Goal: Transaction & Acquisition: Purchase product/service

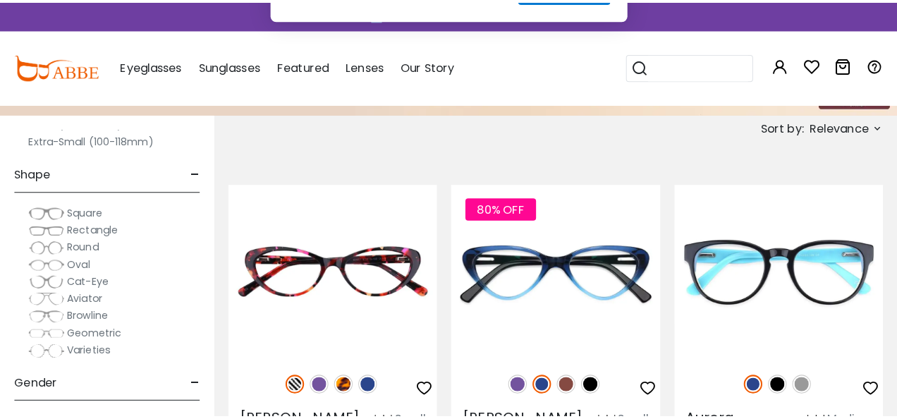
scroll to position [164, 0]
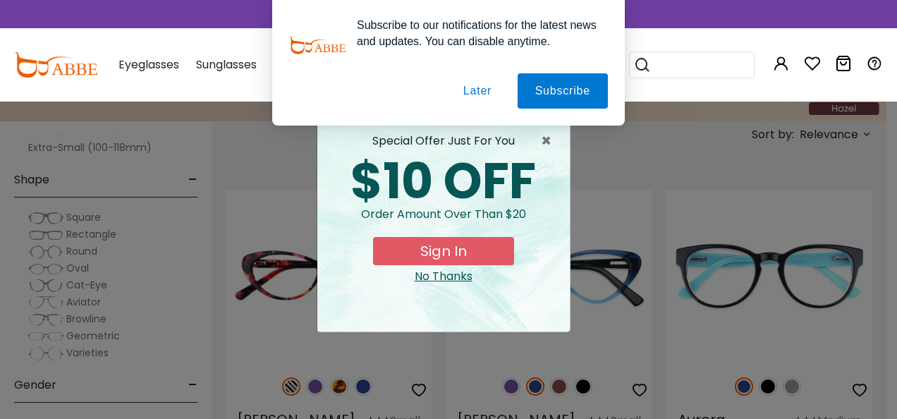
click at [482, 86] on button "Later" at bounding box center [477, 90] width 63 height 35
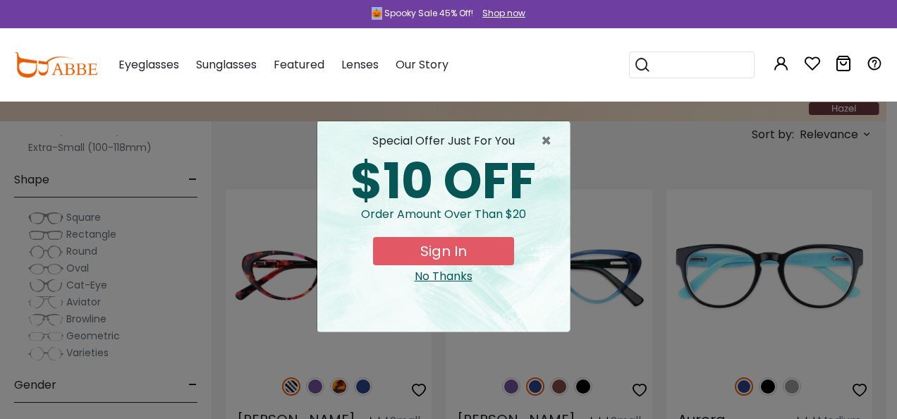
click at [416, 250] on button "Sign In" at bounding box center [443, 251] width 141 height 28
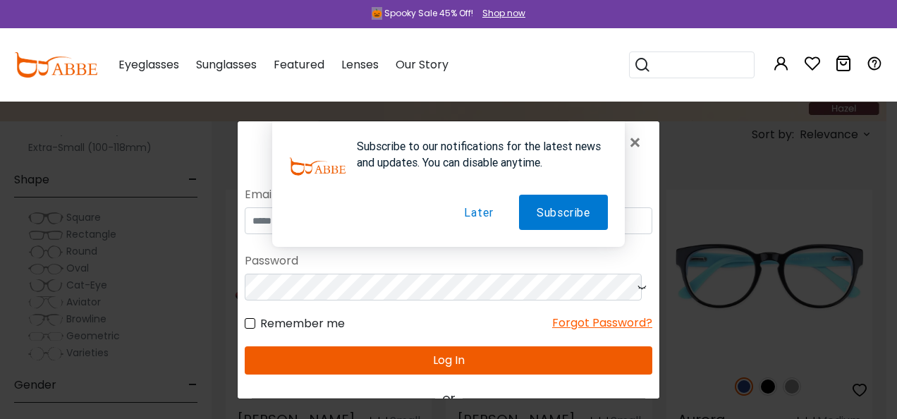
click at [473, 213] on button "Later" at bounding box center [478, 212] width 64 height 35
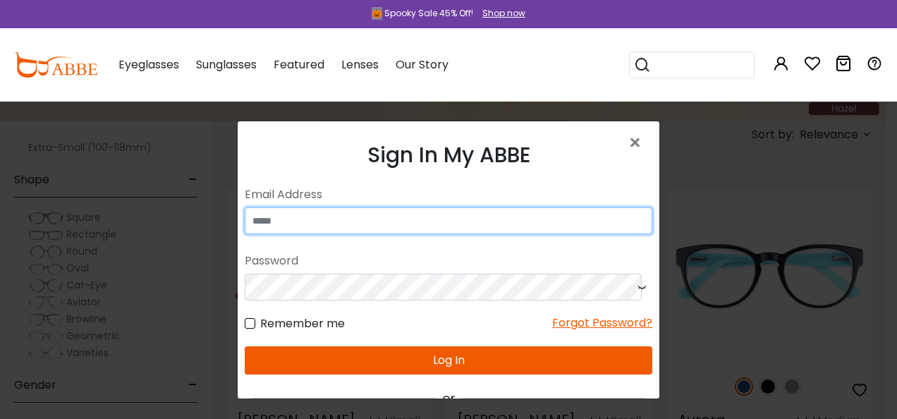
click at [461, 220] on input "email" at bounding box center [449, 220] width 408 height 27
type input "**********"
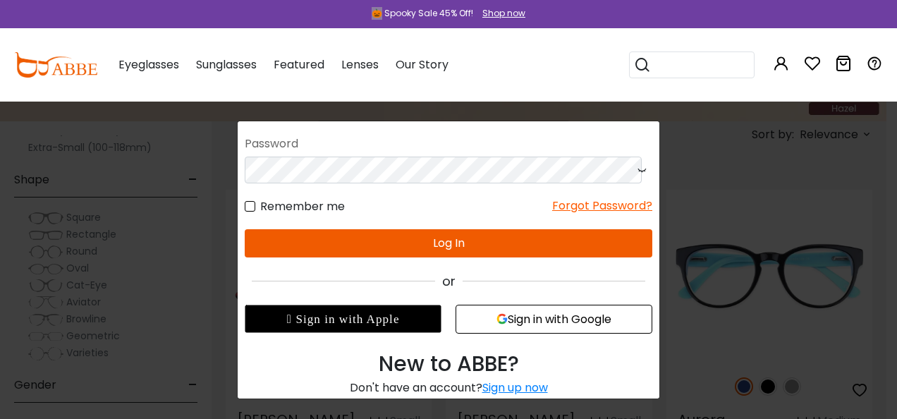
scroll to position [136, 0]
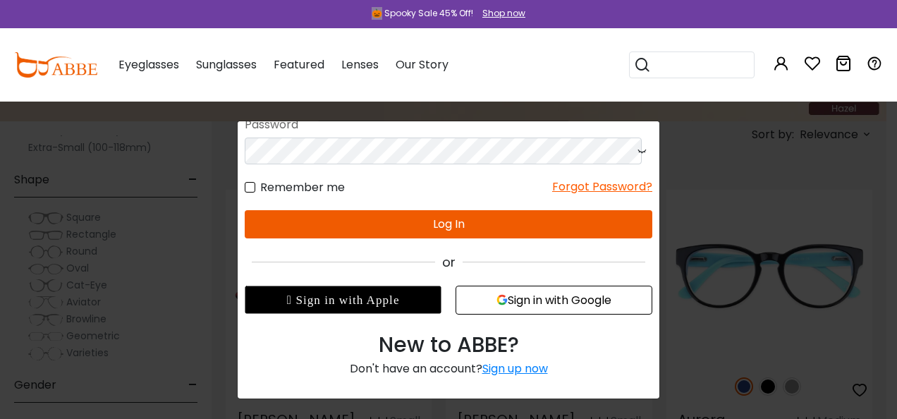
click at [506, 370] on div "Sign up now" at bounding box center [515, 369] width 66 height 16
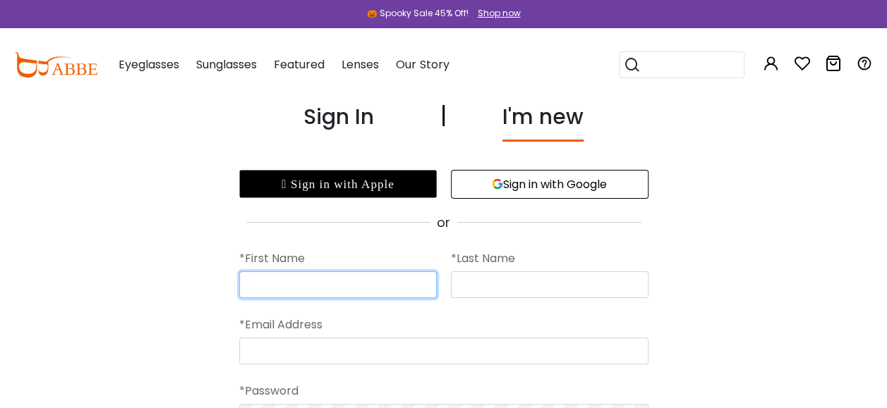
click at [297, 293] on input "text" at bounding box center [337, 285] width 197 height 27
type input "*********"
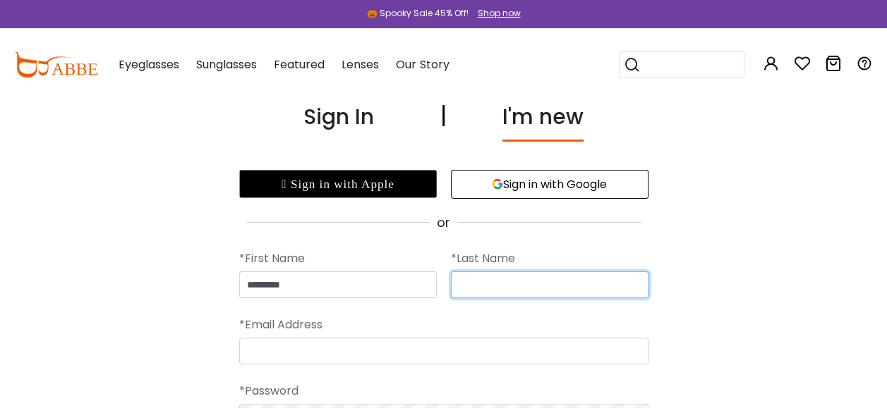
type input "******"
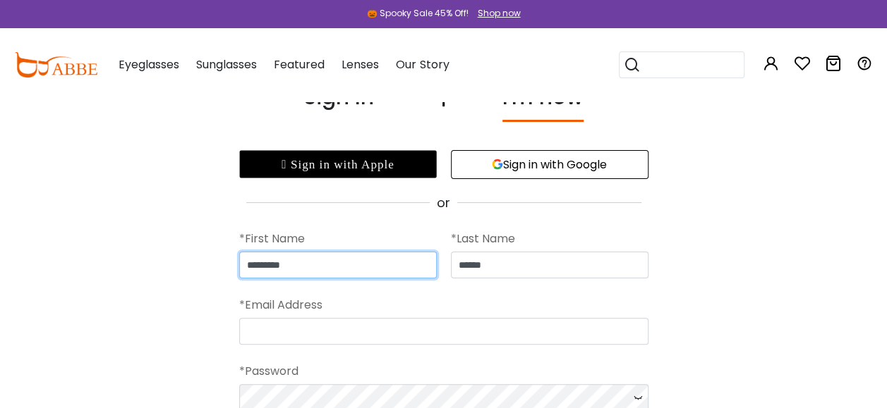
scroll to position [47, 0]
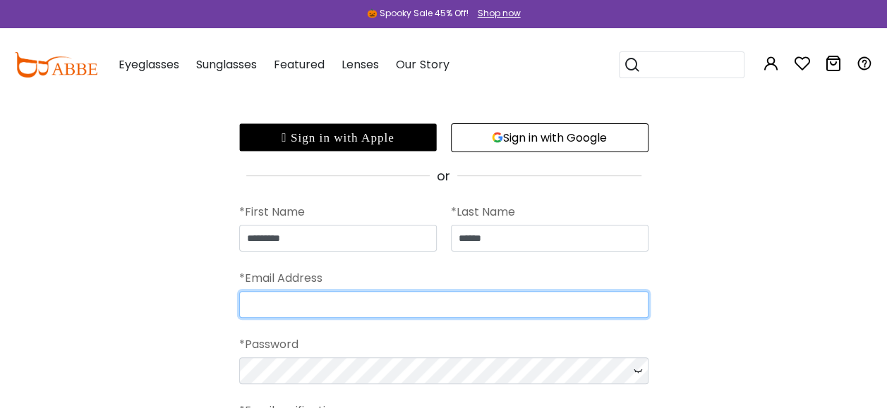
click at [303, 303] on input "email" at bounding box center [443, 304] width 409 height 27
type input "**********"
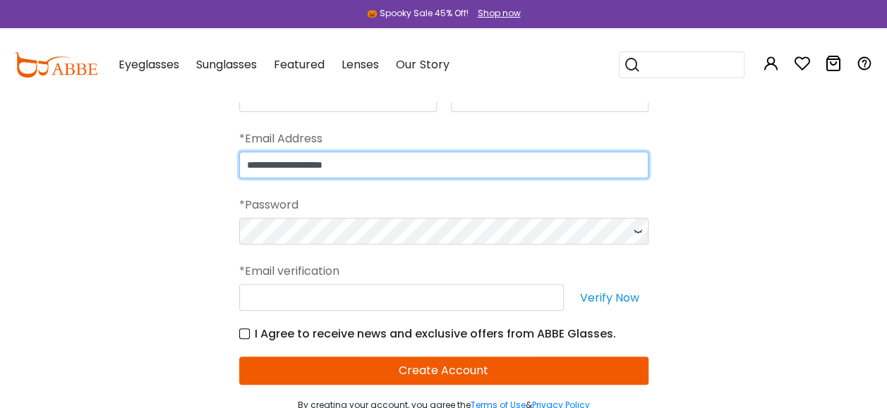
scroll to position [188, 0]
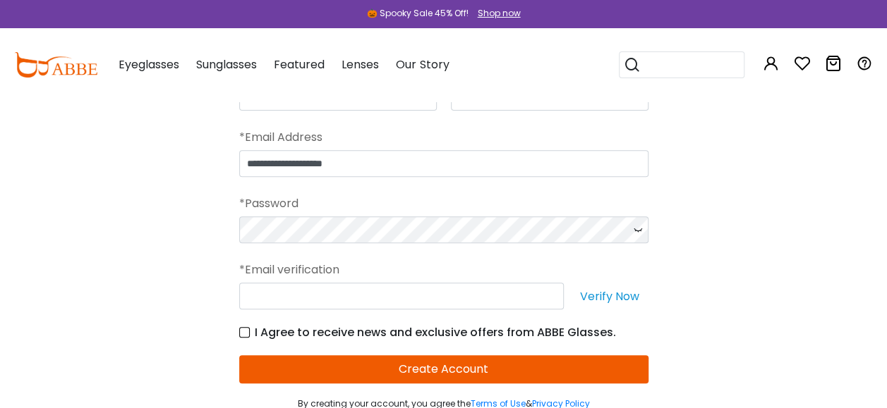
click at [632, 224] on icon at bounding box center [637, 230] width 14 height 27
click at [632, 223] on icon at bounding box center [637, 230] width 14 height 27
click at [406, 260] on div "*Email verification" at bounding box center [443, 269] width 409 height 25
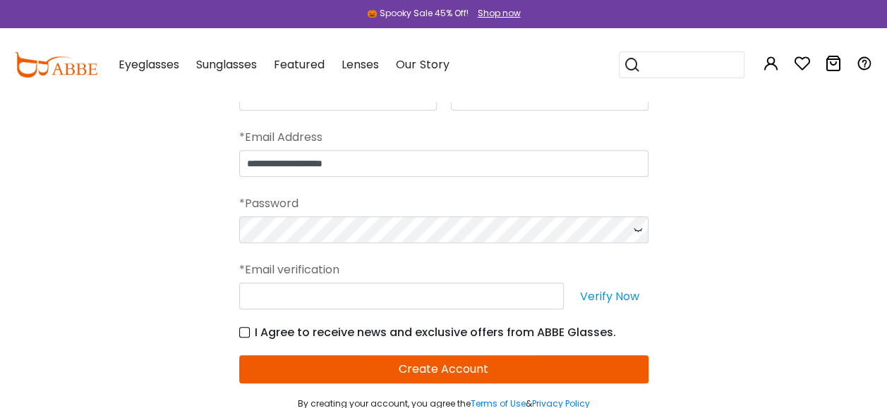
click at [328, 264] on div "*Email verification" at bounding box center [443, 269] width 409 height 25
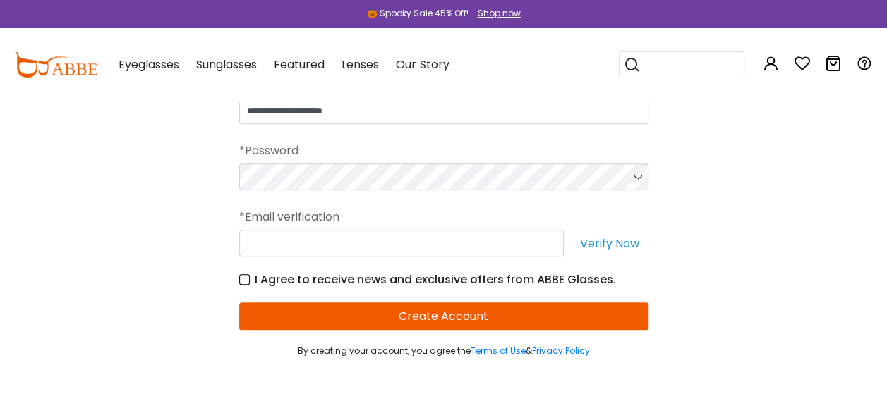
scroll to position [258, 0]
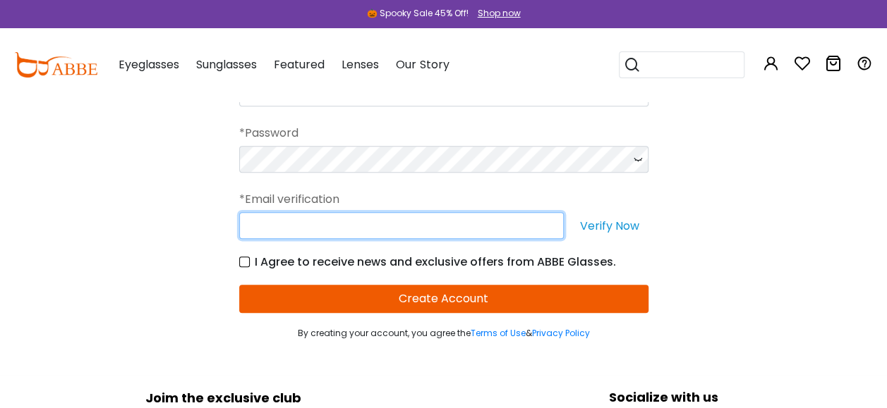
click at [336, 219] on input "text" at bounding box center [401, 225] width 324 height 27
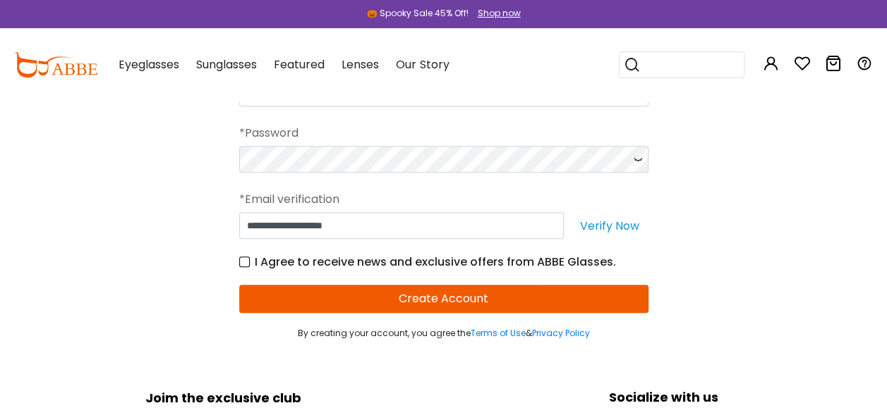
click at [619, 228] on button "Verify Now" at bounding box center [610, 225] width 78 height 27
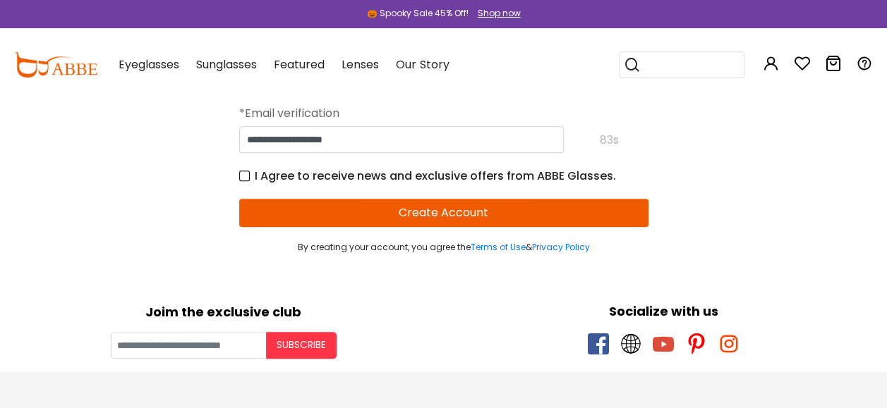
scroll to position [329, 0]
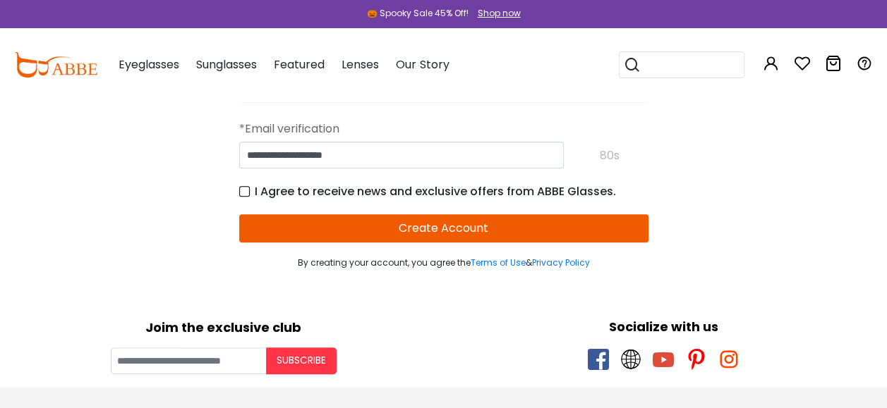
click at [618, 156] on div "**********" at bounding box center [443, 155] width 409 height 27
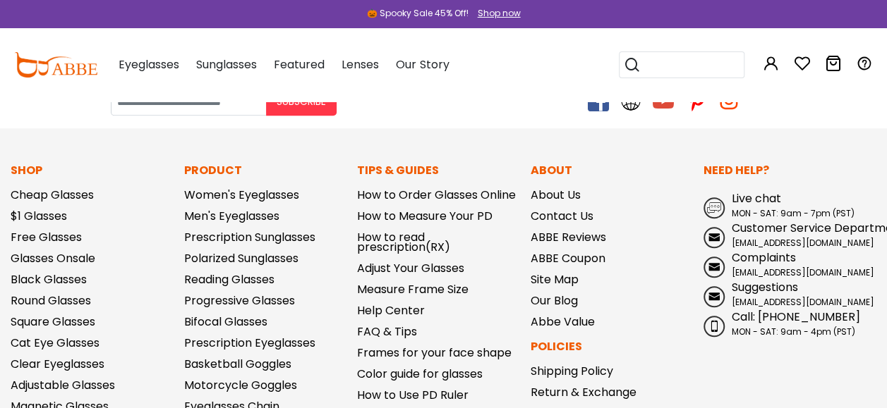
scroll to position [353, 0]
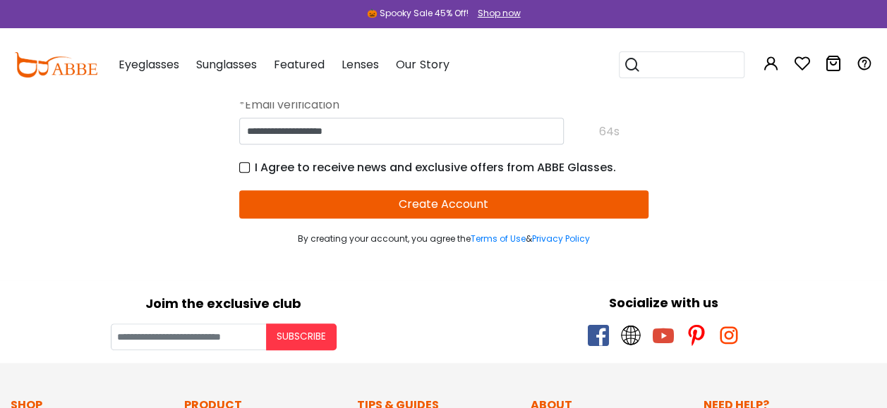
click at [448, 199] on button "Create Account" at bounding box center [443, 204] width 409 height 28
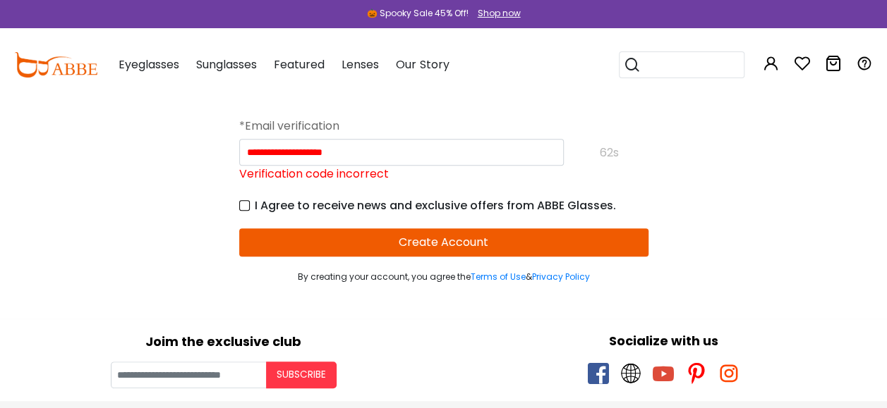
scroll to position [305, 0]
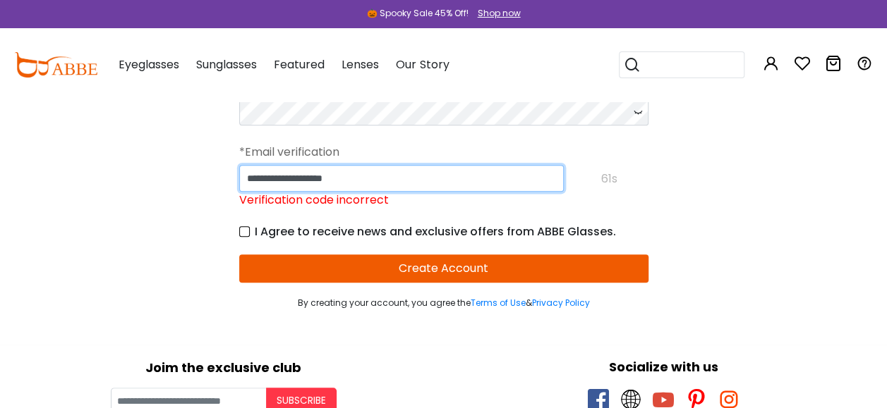
drag, startPoint x: 425, startPoint y: 169, endPoint x: 346, endPoint y: 188, distance: 81.4
click at [351, 187] on input "**********" at bounding box center [401, 178] width 324 height 27
drag, startPoint x: 346, startPoint y: 188, endPoint x: 164, endPoint y: 223, distance: 185.2
click at [164, 223] on div "**********" at bounding box center [443, 52] width 887 height 514
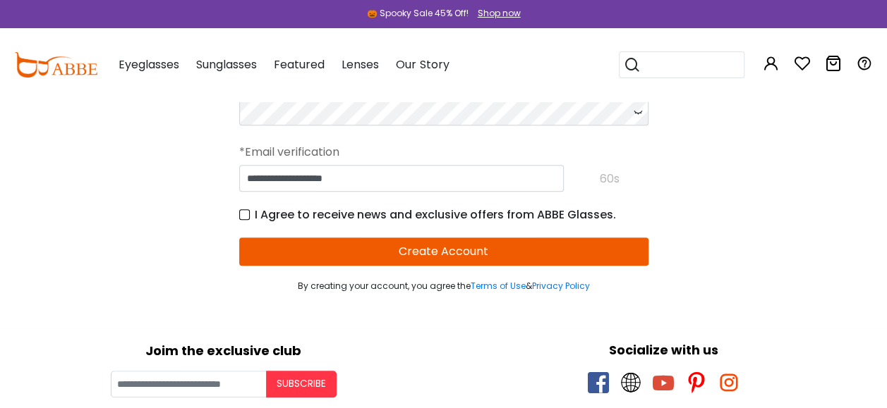
click at [173, 240] on div "**********" at bounding box center [443, 43] width 887 height 497
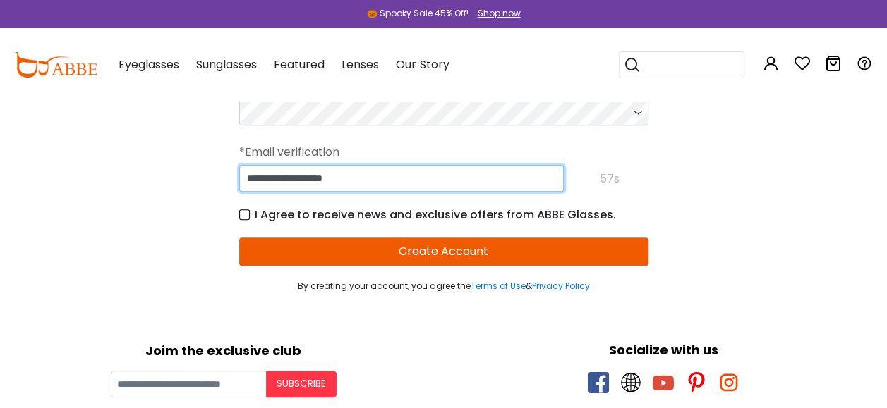
click at [386, 174] on input "**********" at bounding box center [401, 178] width 324 height 27
type input "*"
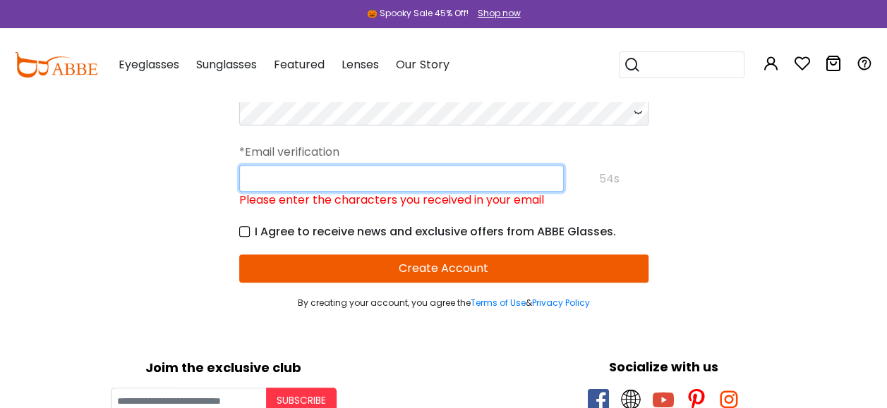
paste input "******"
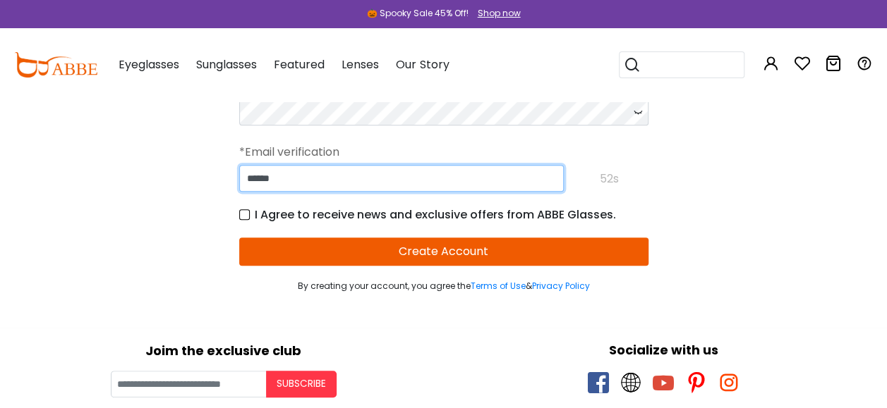
type input "******"
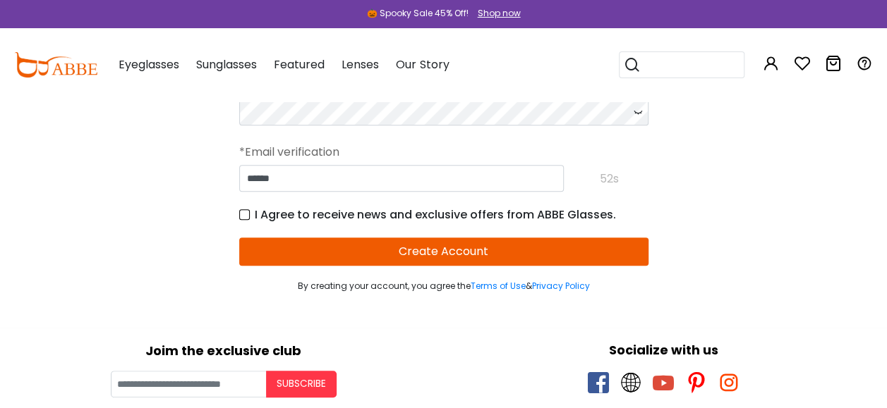
click at [441, 247] on button "Create Account" at bounding box center [443, 252] width 409 height 28
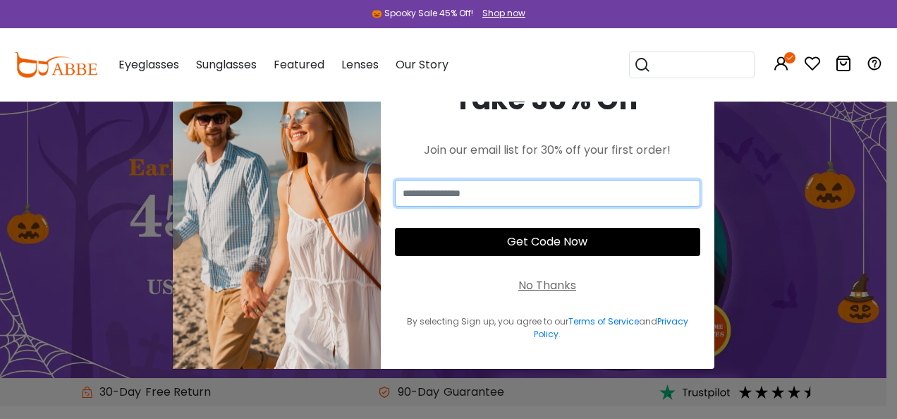
click at [537, 198] on input "email" at bounding box center [547, 193] width 305 height 27
type input "**********"
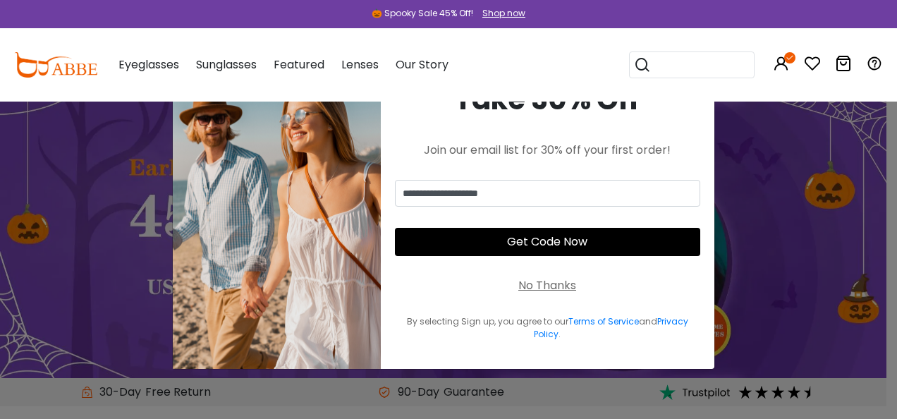
type input "**********"
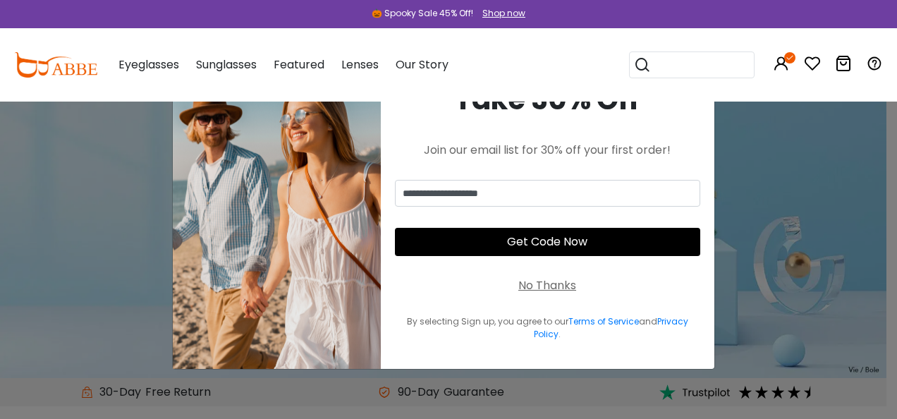
click at [573, 238] on button "Get Code Now" at bounding box center [547, 242] width 305 height 28
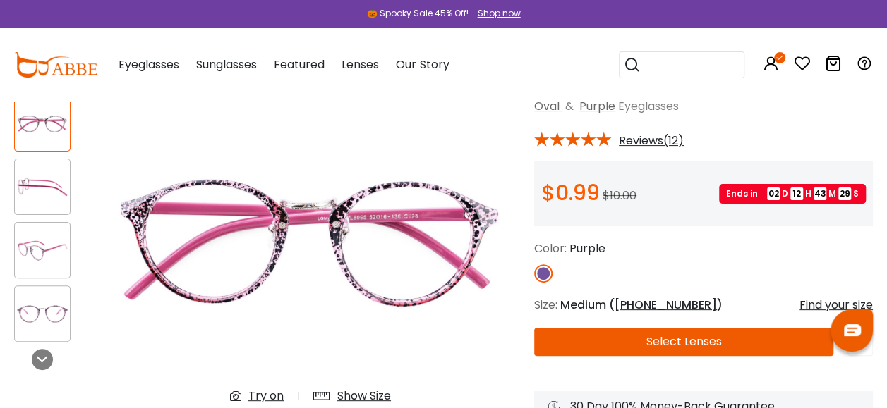
scroll to position [94, 0]
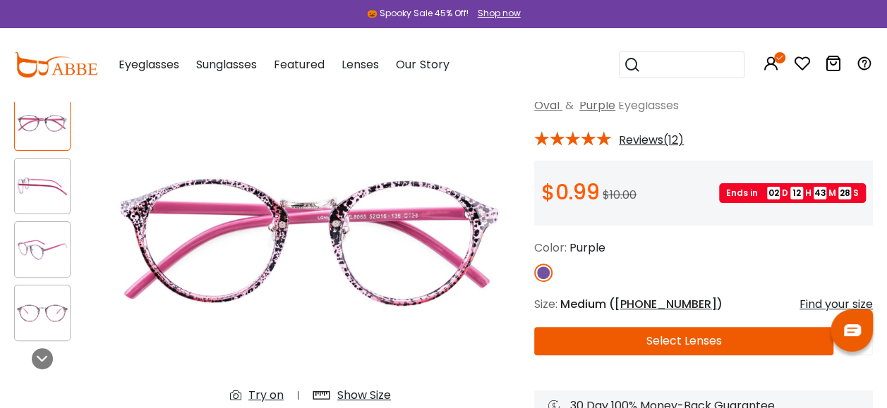
click at [646, 140] on span "Reviews(12)" at bounding box center [651, 140] width 65 height 13
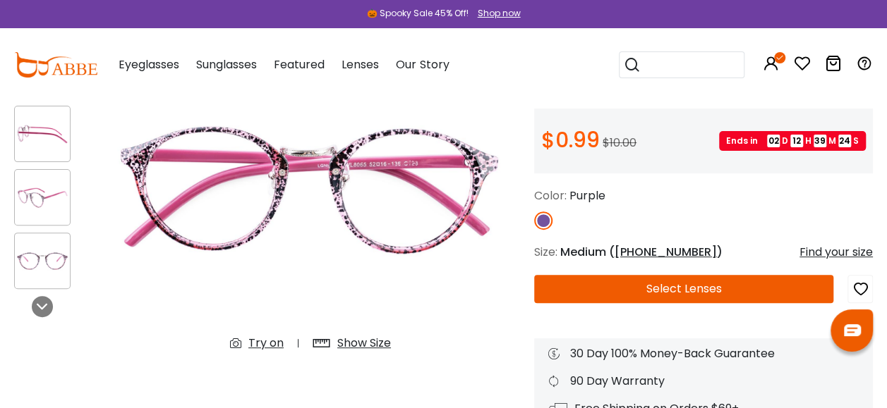
scroll to position [123, 0]
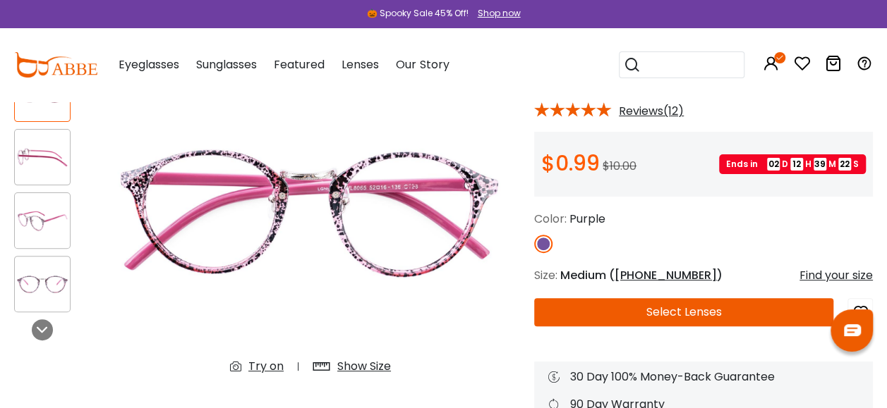
click at [364, 367] on div "Show Size" at bounding box center [364, 366] width 54 height 17
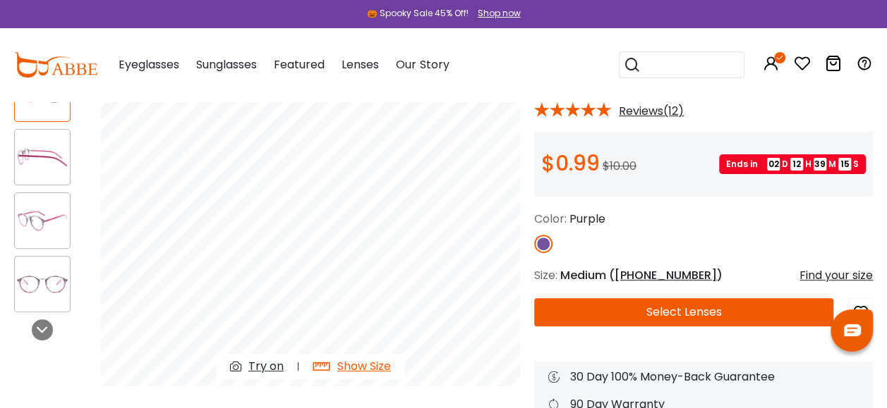
click at [56, 233] on img at bounding box center [42, 221] width 55 height 28
click at [55, 233] on img at bounding box center [42, 221] width 55 height 28
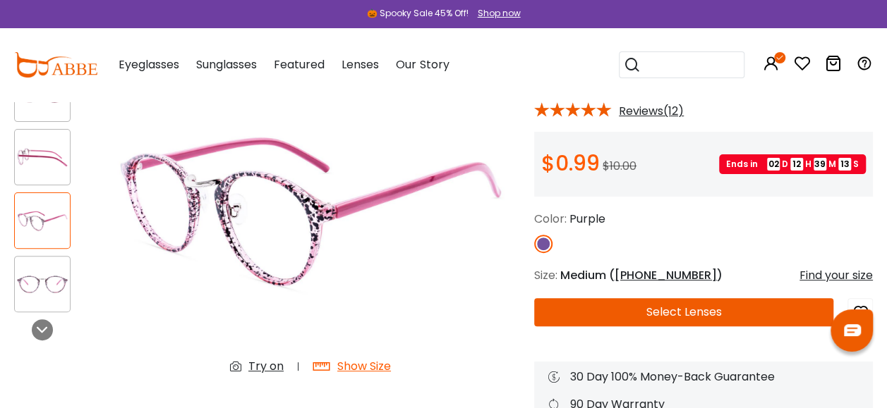
click at [44, 292] on img at bounding box center [42, 285] width 55 height 28
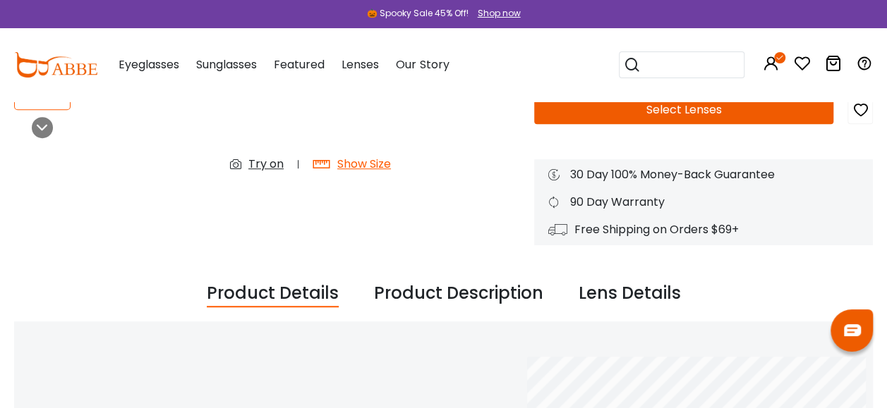
scroll to position [146, 0]
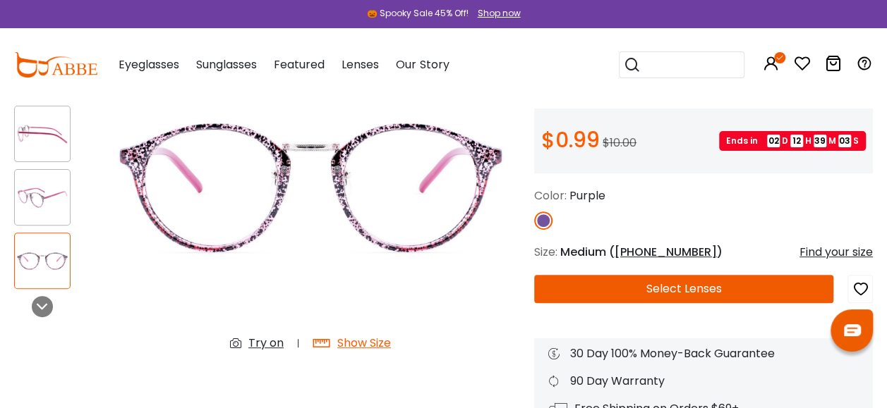
click at [593, 288] on button "Select Lenses" at bounding box center [683, 289] width 299 height 28
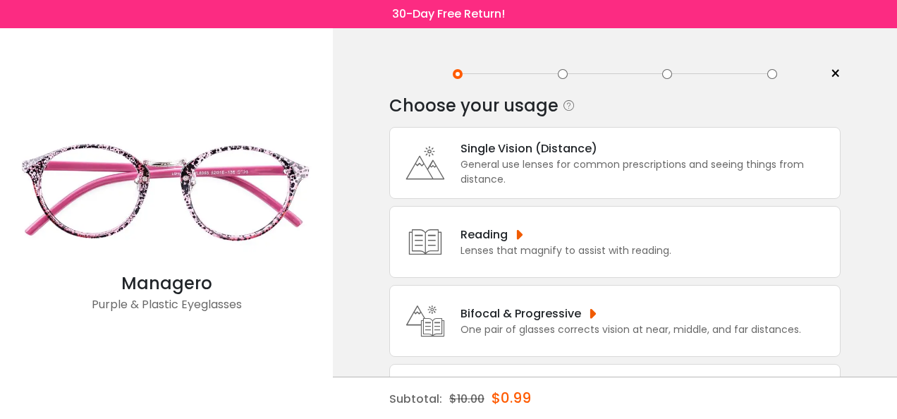
click at [554, 312] on div "Bifocal & Progressive" at bounding box center [631, 314] width 341 height 18
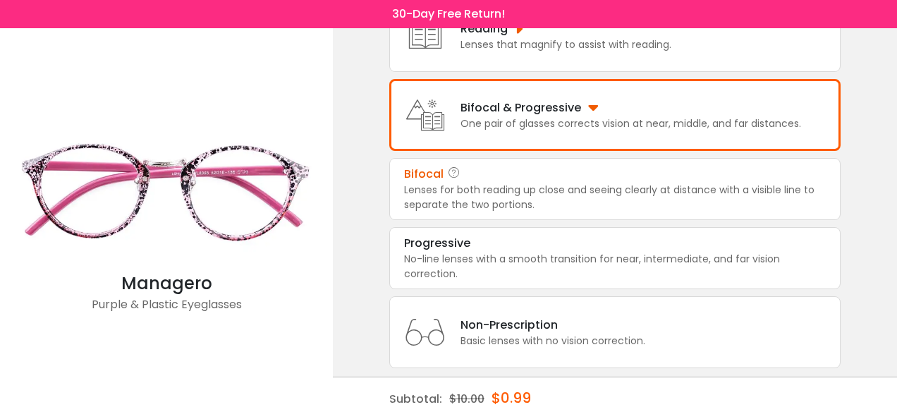
scroll to position [223, 0]
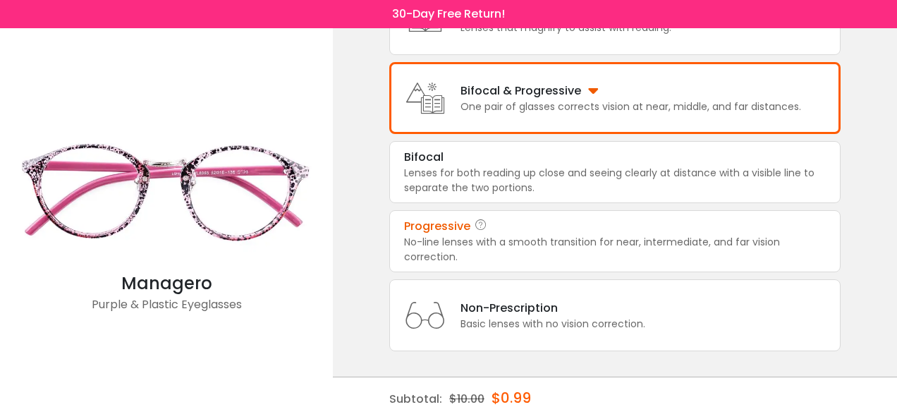
click at [583, 235] on div "No-line lenses with a smooth transition for near, intermediate, and far vision …" at bounding box center [615, 250] width 422 height 30
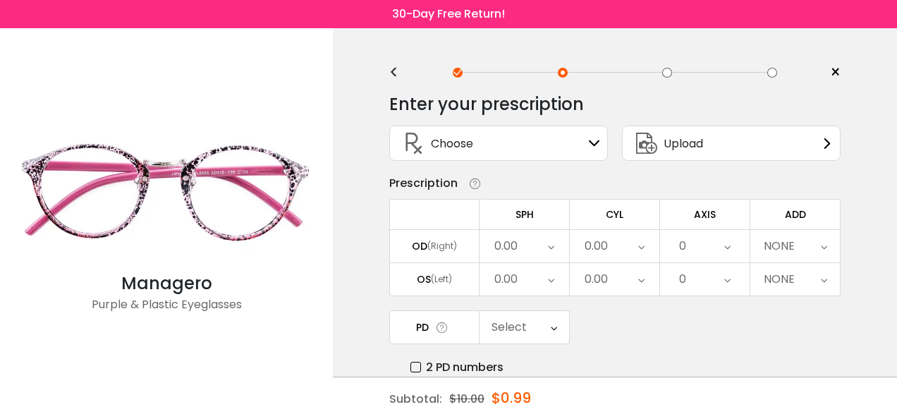
scroll to position [0, 0]
click at [595, 145] on icon at bounding box center [594, 144] width 11 height 11
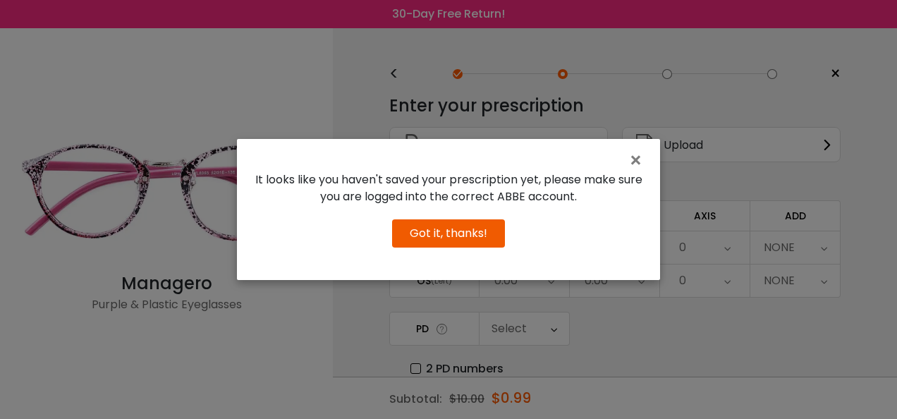
click at [446, 238] on button "Got it, thanks!" at bounding box center [448, 233] width 113 height 28
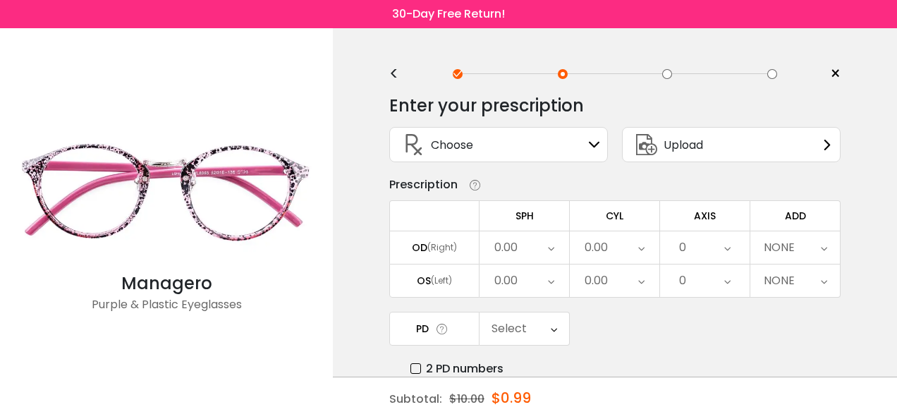
click at [839, 70] on span "×" at bounding box center [835, 73] width 11 height 21
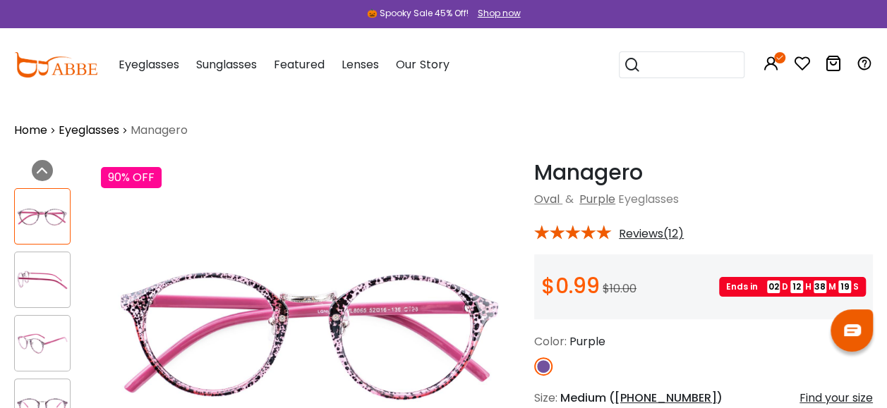
click at [798, 61] on icon at bounding box center [801, 63] width 17 height 17
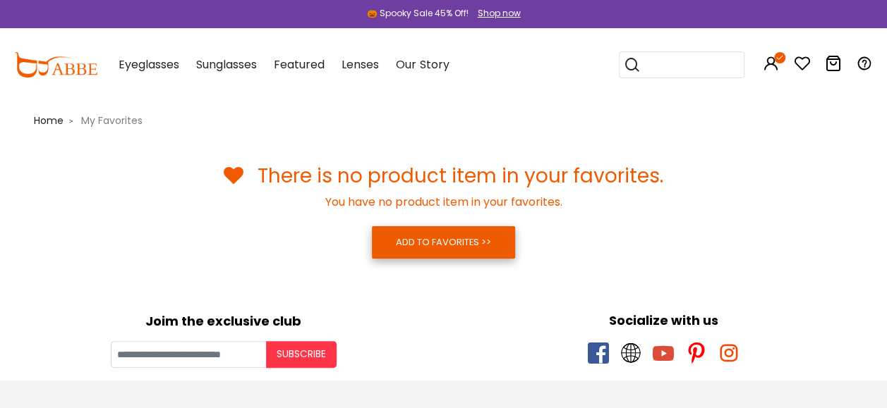
click at [466, 250] on link "ADD TO FAVORITES >>" at bounding box center [443, 242] width 143 height 32
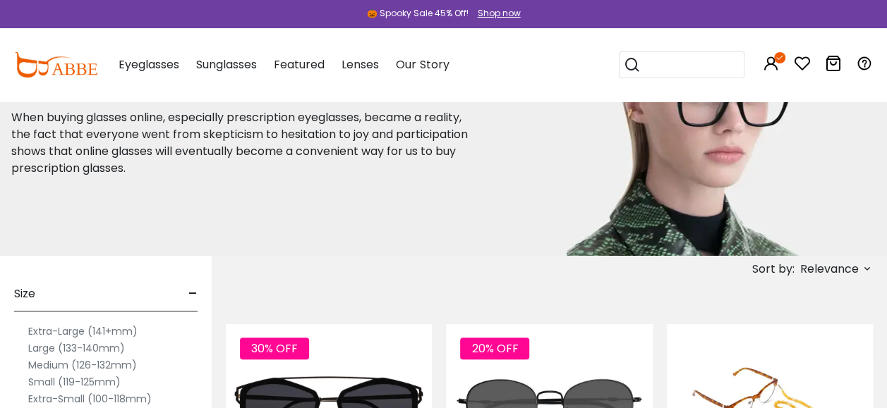
scroll to position [23, 0]
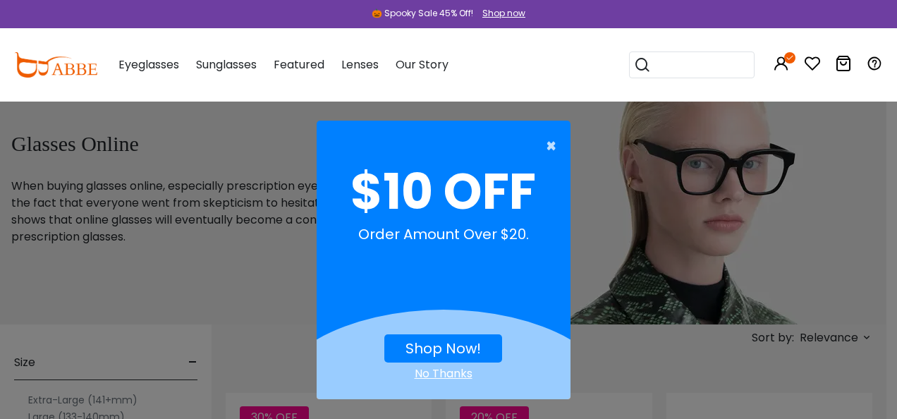
click at [553, 145] on span "×" at bounding box center [555, 146] width 18 height 28
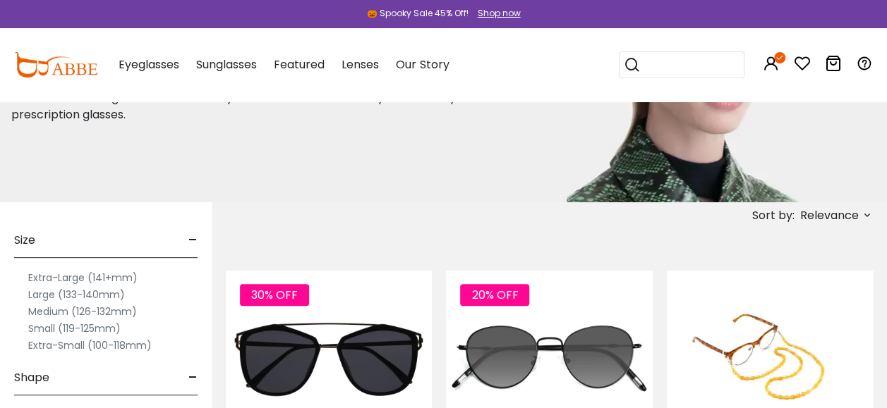
scroll to position [164, 0]
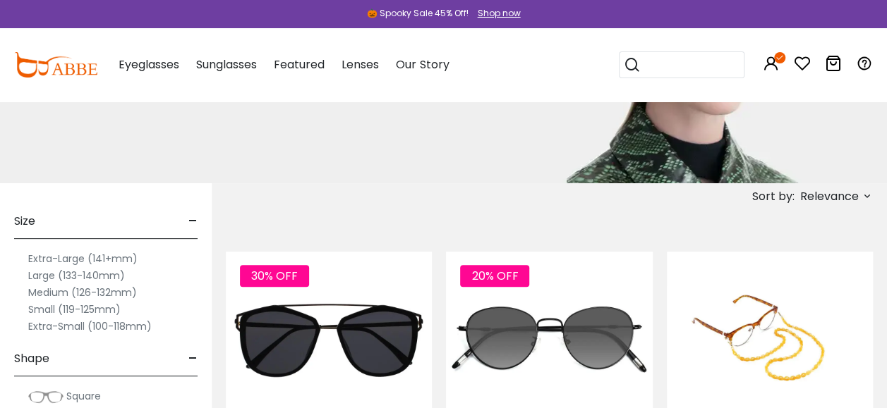
click at [126, 290] on label "Medium (126-132mm)" at bounding box center [82, 292] width 109 height 17
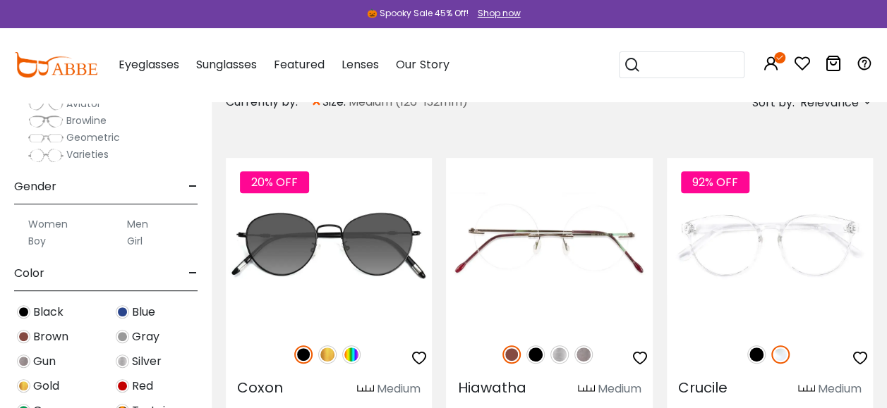
scroll to position [305, 0]
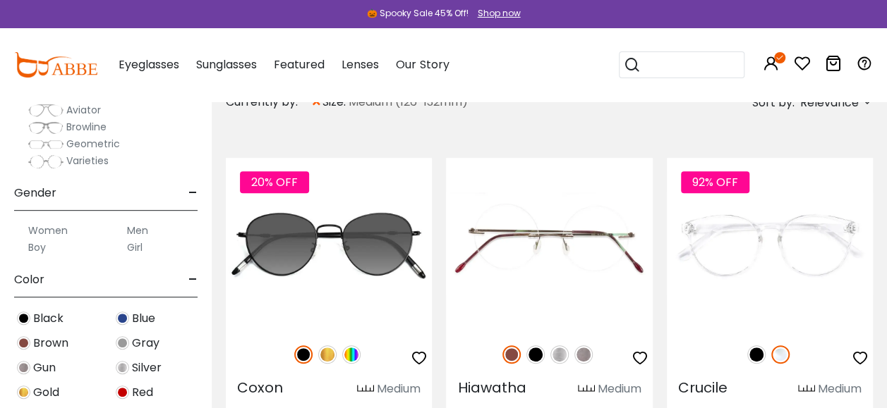
click at [57, 225] on label "Women" at bounding box center [47, 230] width 39 height 17
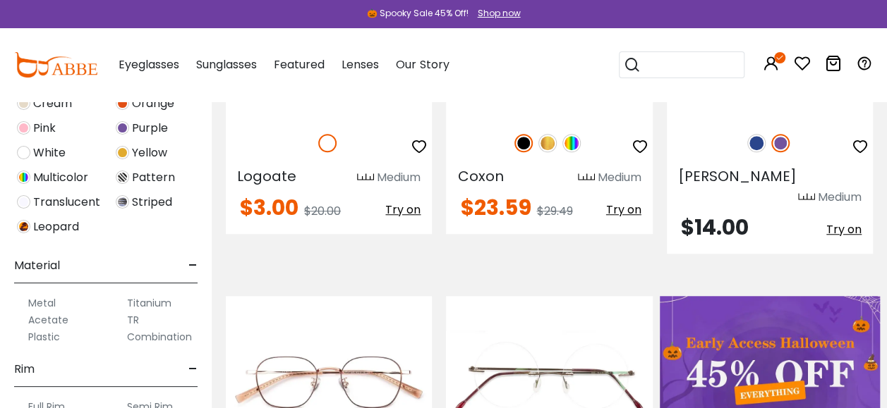
scroll to position [564, 0]
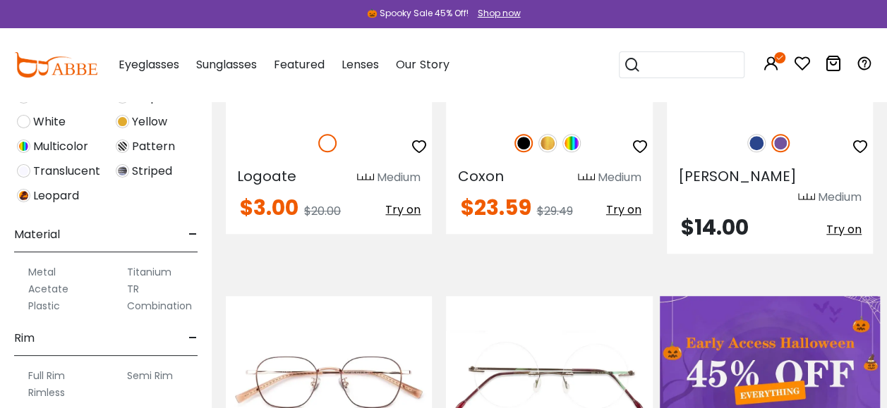
click at [47, 305] on label "Plastic" at bounding box center [44, 306] width 32 height 17
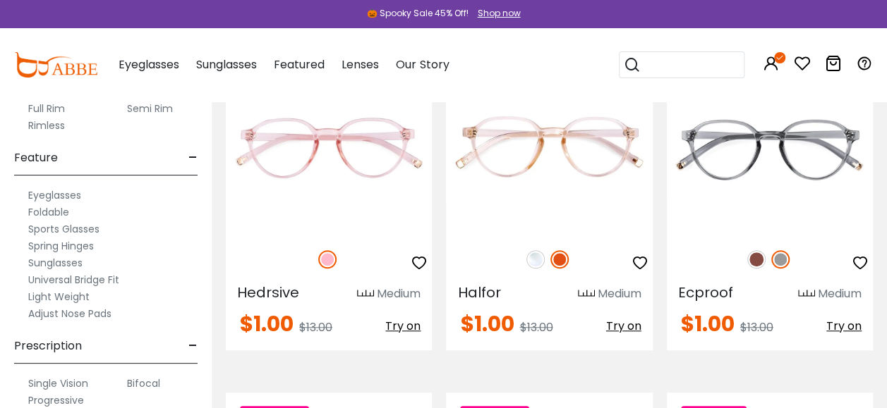
scroll to position [841, 0]
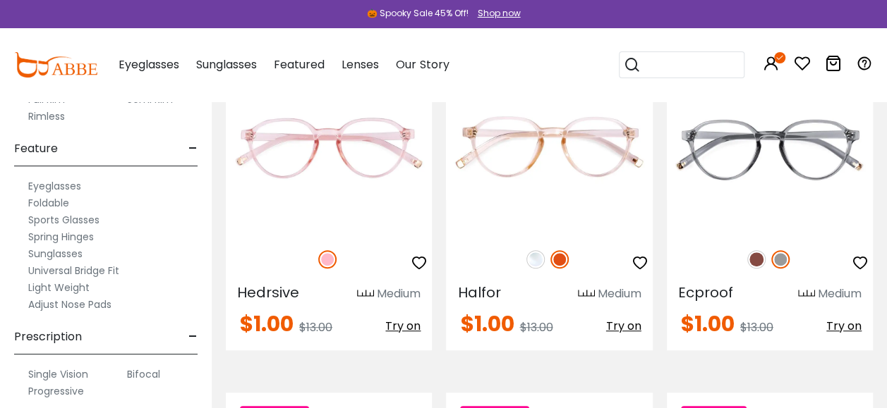
click at [64, 387] on label "Progressive" at bounding box center [56, 391] width 56 height 17
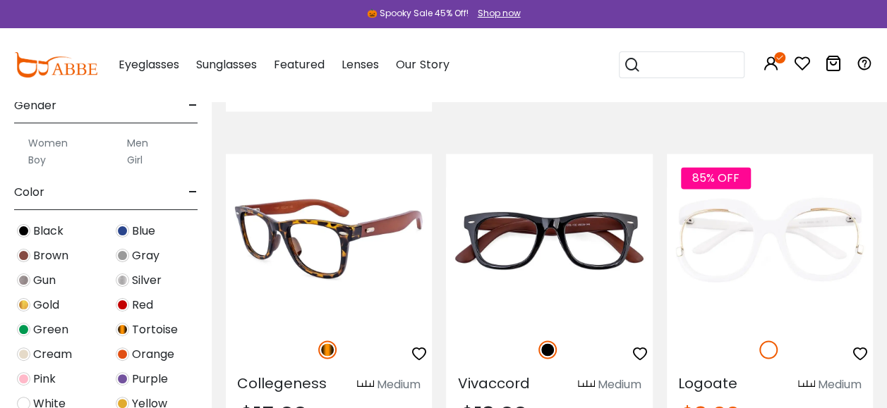
scroll to position [987, 0]
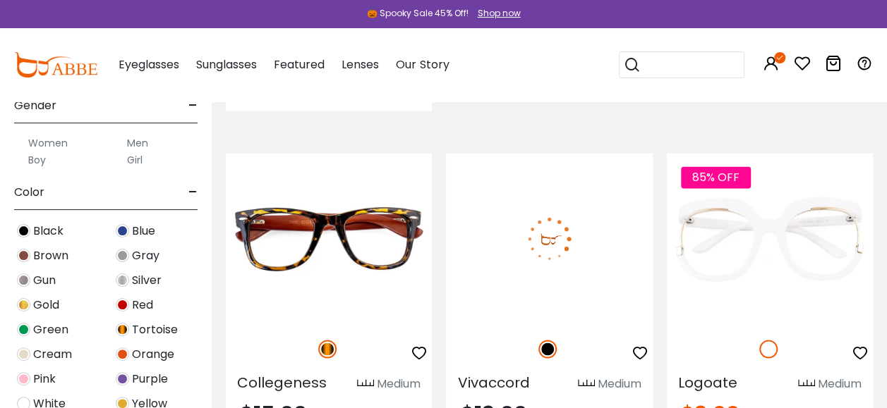
click at [497, 268] on img at bounding box center [549, 239] width 206 height 172
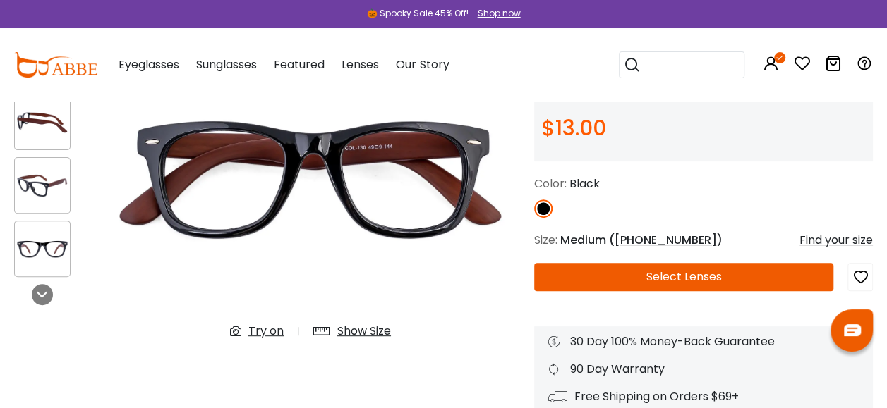
scroll to position [164, 0]
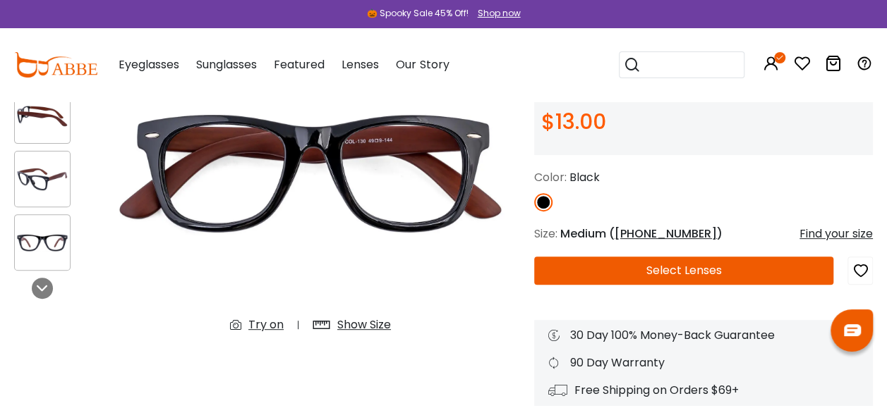
click at [368, 326] on div "Show Size" at bounding box center [364, 325] width 54 height 17
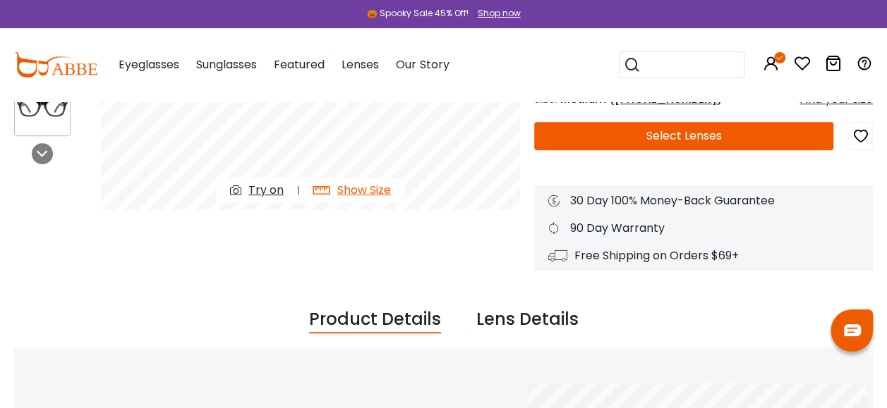
scroll to position [282, 0]
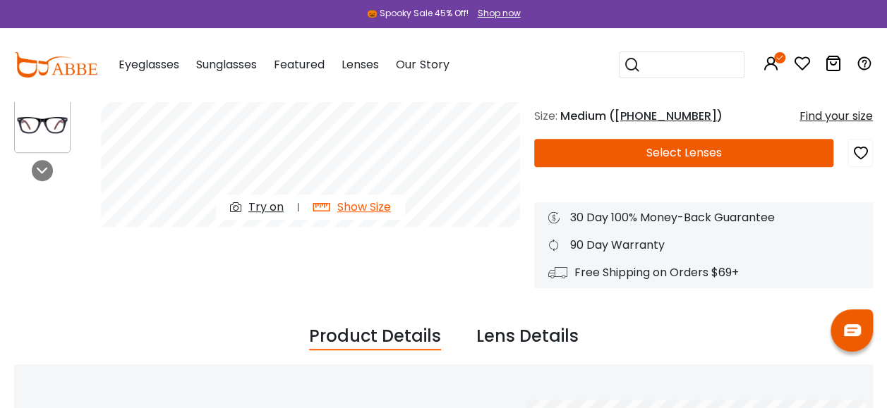
click at [503, 340] on div "Lens Details" at bounding box center [527, 337] width 102 height 27
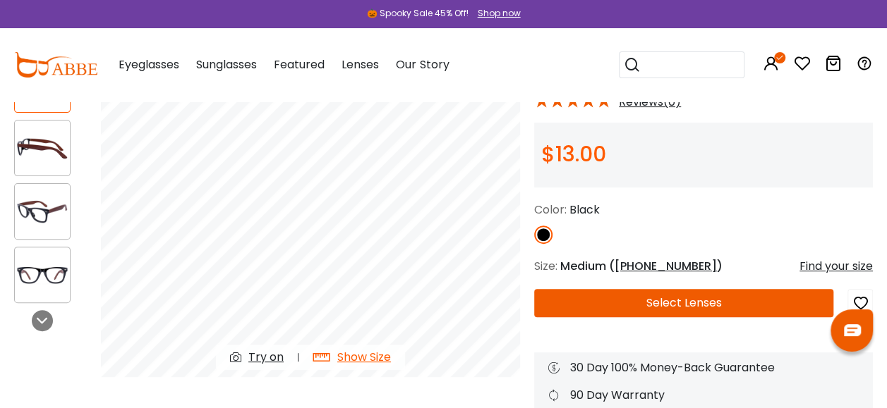
scroll to position [71, 0]
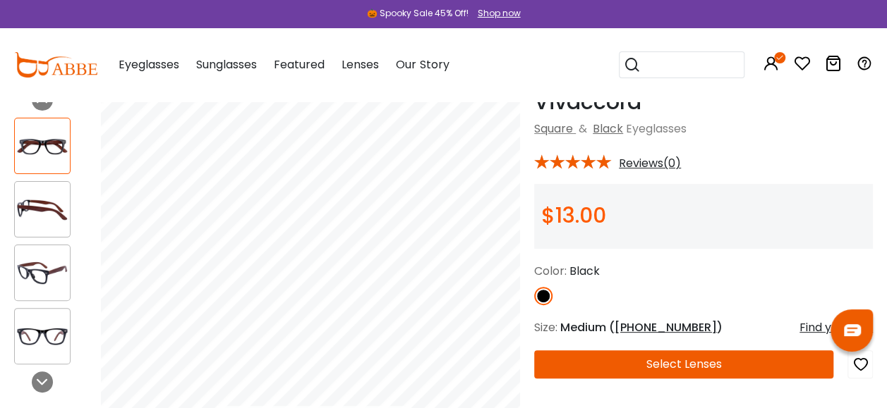
click at [39, 212] on img at bounding box center [42, 210] width 55 height 28
click at [37, 271] on img at bounding box center [42, 274] width 55 height 28
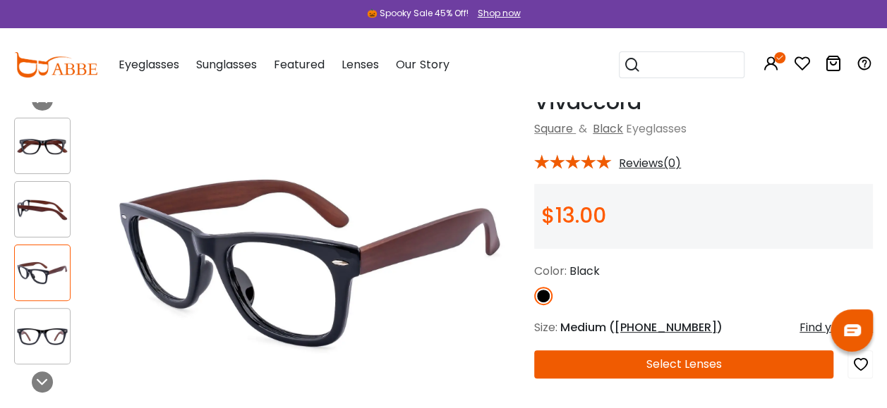
click at [51, 333] on img at bounding box center [42, 337] width 55 height 28
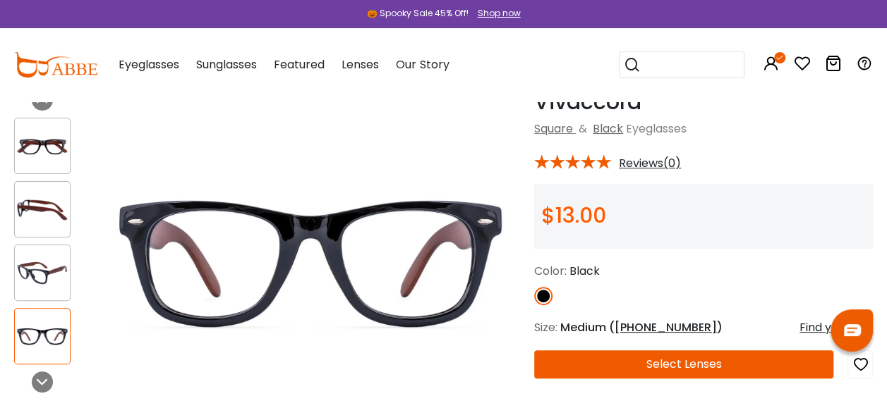
click at [55, 275] on img at bounding box center [42, 274] width 55 height 28
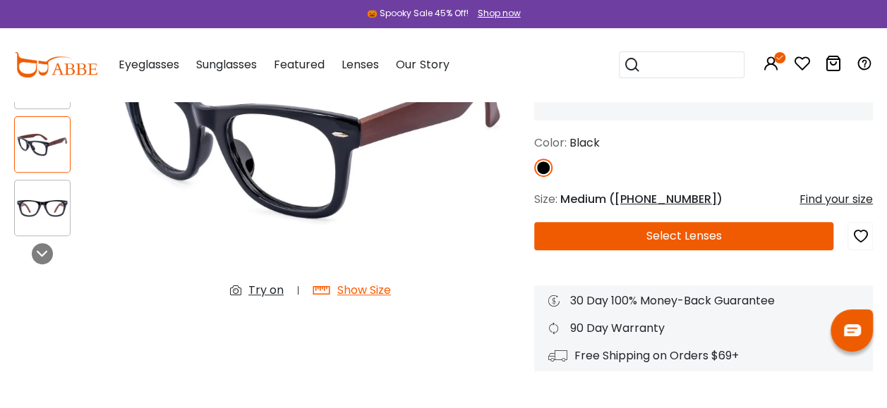
scroll to position [235, 0]
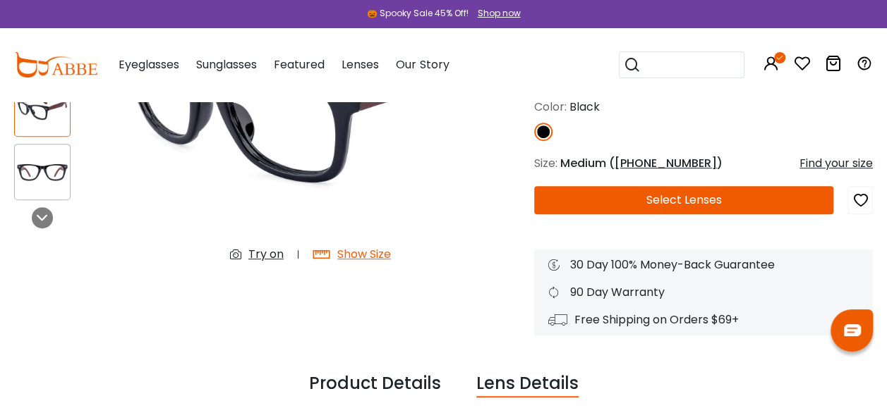
click at [264, 255] on div "Try on" at bounding box center [265, 254] width 35 height 17
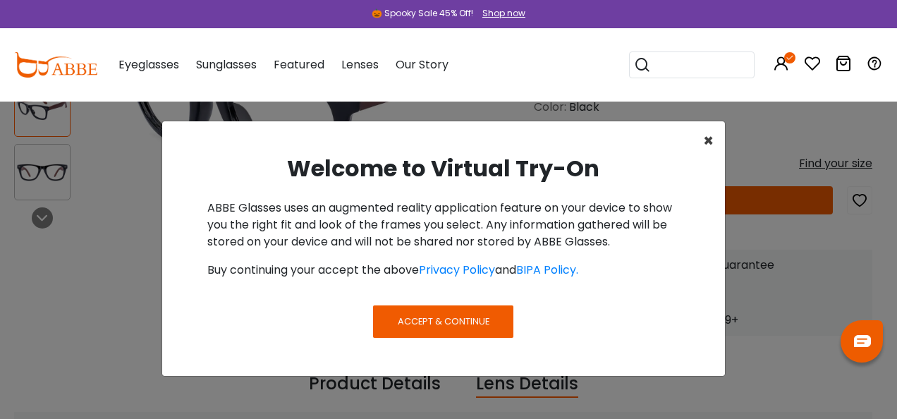
click at [705, 140] on span "×" at bounding box center [708, 140] width 11 height 23
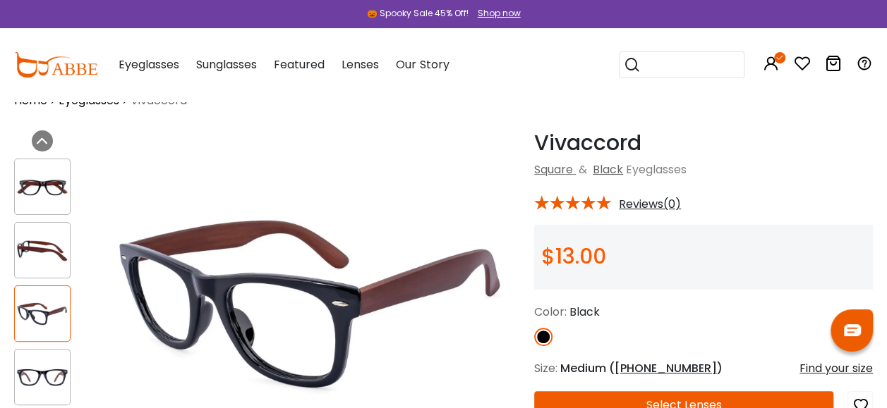
scroll to position [164, 0]
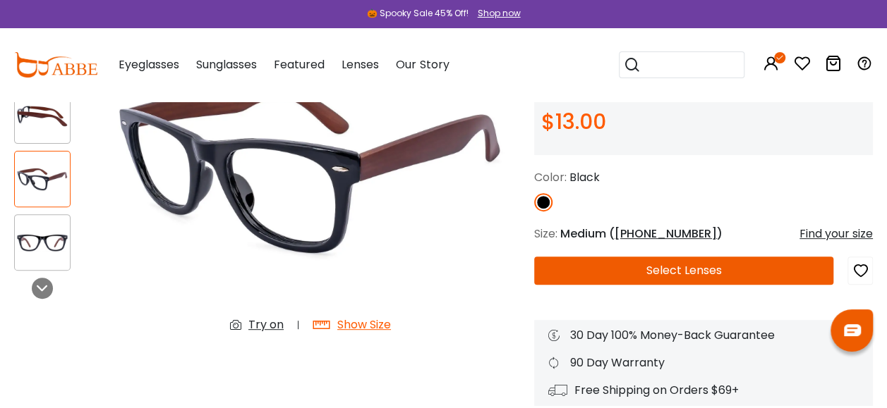
click at [860, 273] on icon "button" at bounding box center [859, 270] width 17 height 25
click at [858, 269] on icon "button" at bounding box center [859, 270] width 17 height 25
click at [799, 59] on icon at bounding box center [801, 63] width 17 height 17
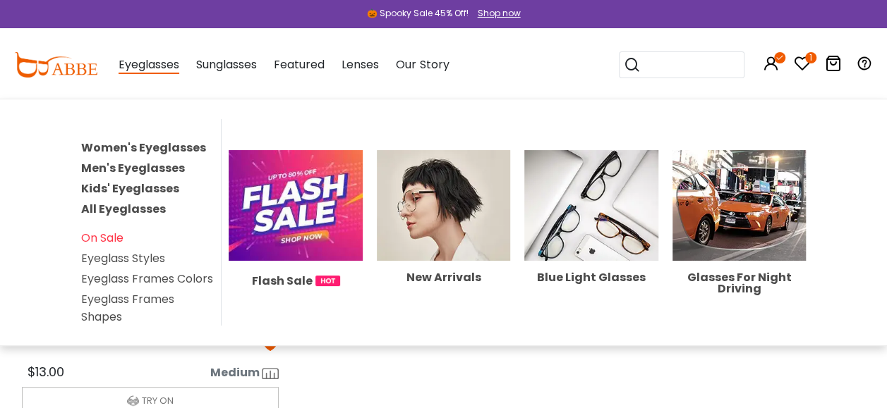
click at [149, 58] on span "Eyeglasses" at bounding box center [148, 65] width 61 height 18
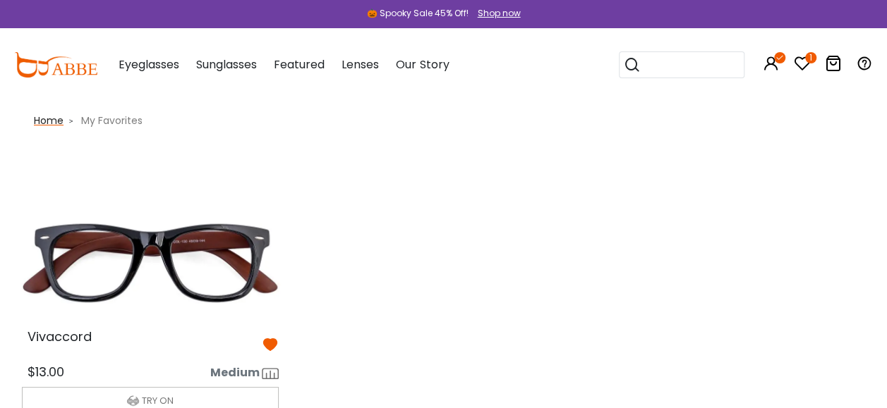
click at [44, 127] on span "Home" at bounding box center [49, 121] width 30 height 14
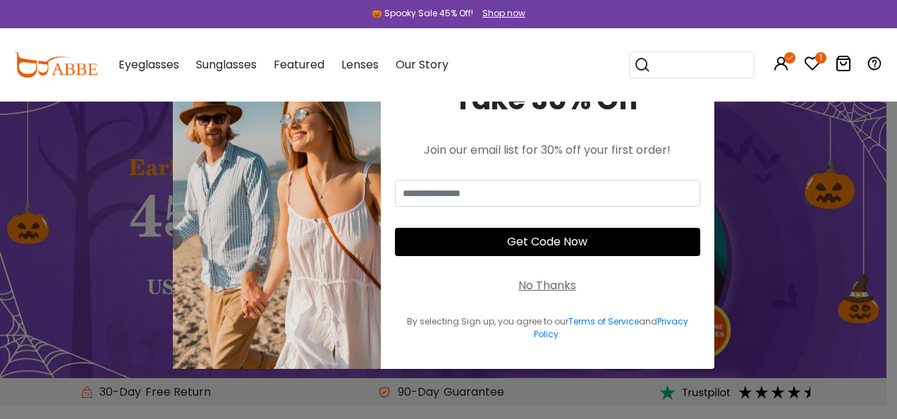
click at [535, 283] on div "No Thanks" at bounding box center [547, 285] width 58 height 17
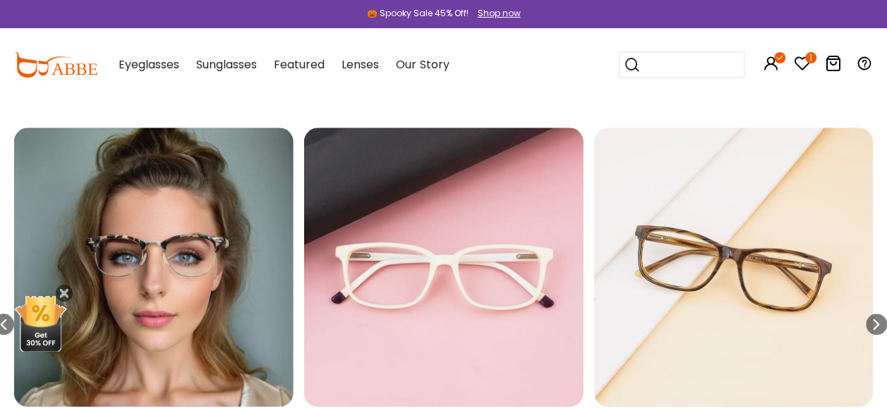
scroll to position [611, 0]
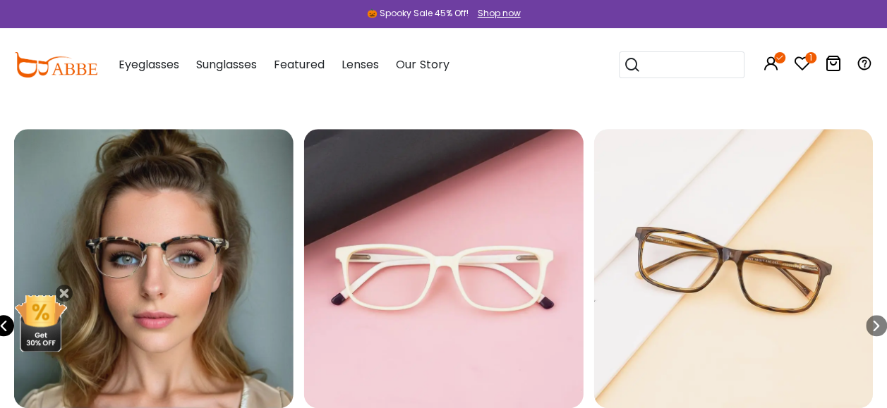
click at [3, 324] on icon "Previous slide" at bounding box center [3, 325] width 11 height 21
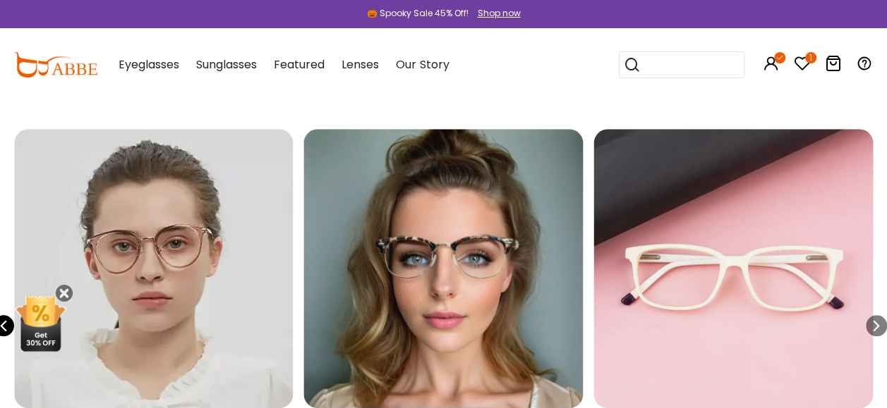
click at [4, 327] on icon "Previous slide" at bounding box center [3, 325] width 11 height 21
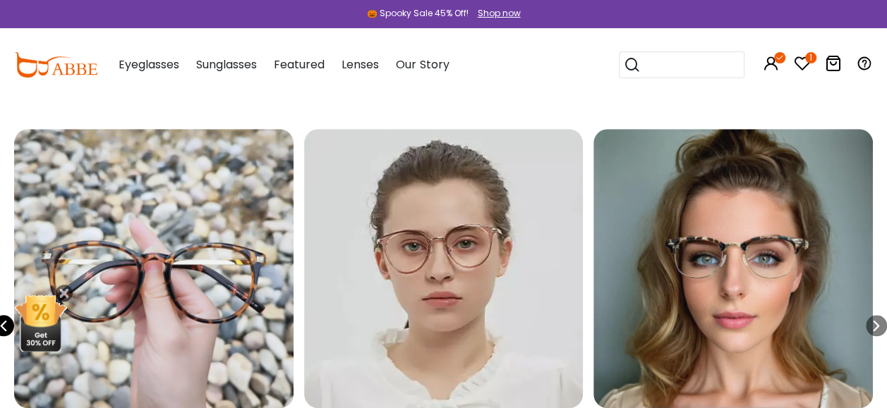
click at [4, 327] on icon "Previous slide" at bounding box center [3, 325] width 11 height 21
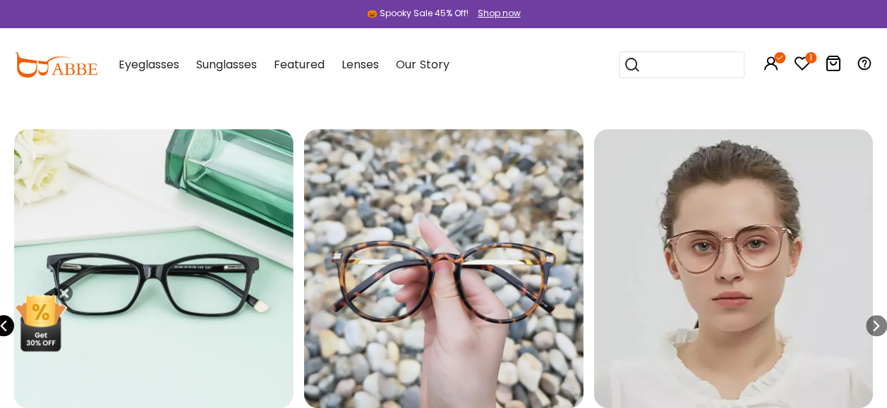
click at [4, 327] on icon "Previous slide" at bounding box center [3, 325] width 11 height 21
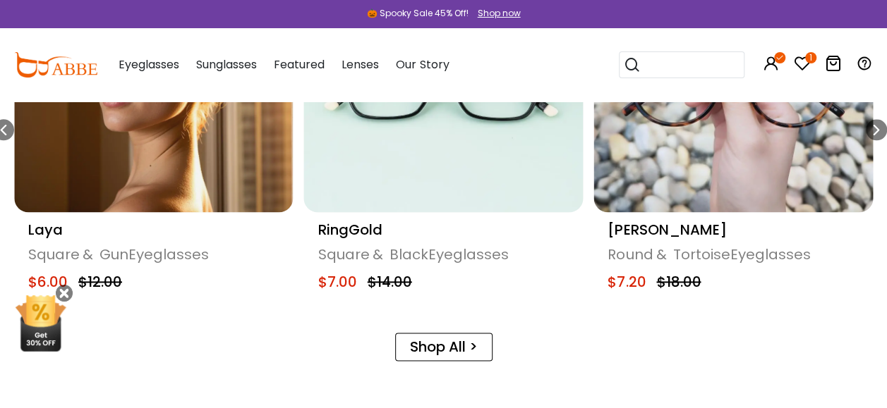
scroll to position [822, 0]
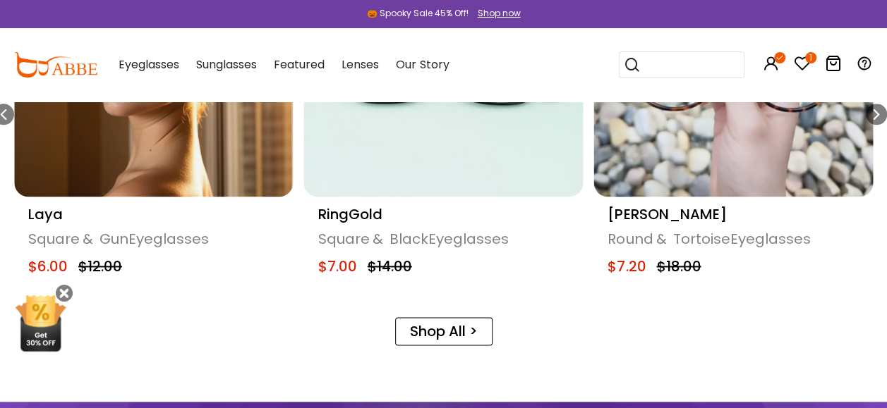
click at [437, 331] on link "Shop All >" at bounding box center [443, 331] width 97 height 28
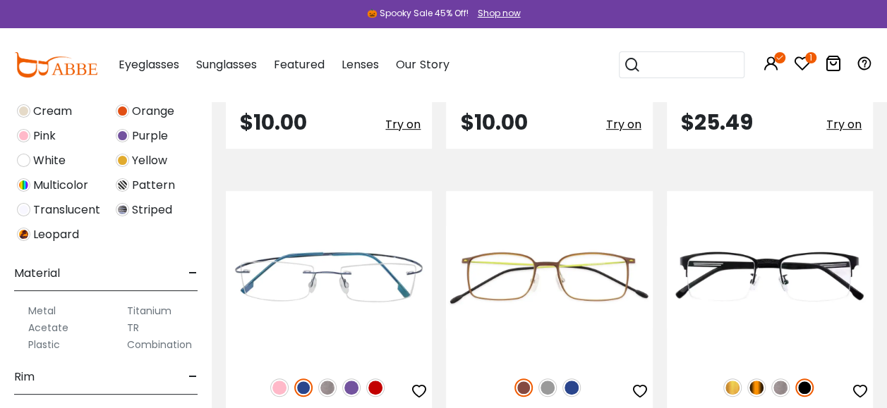
scroll to position [587, 0]
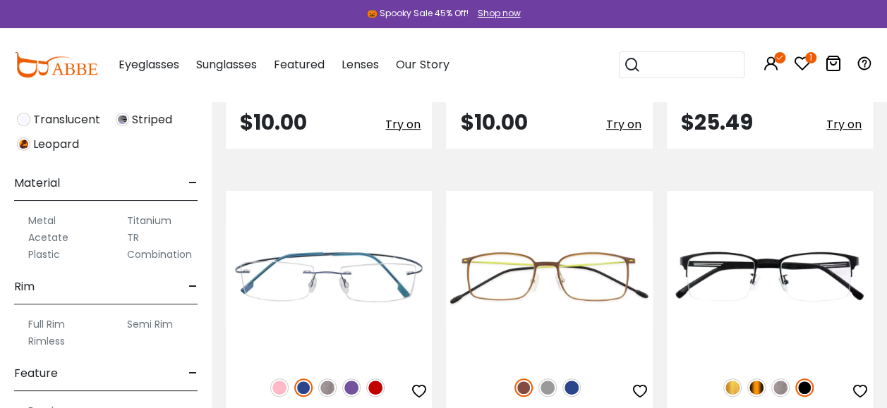
click at [49, 255] on label "Plastic" at bounding box center [44, 254] width 32 height 17
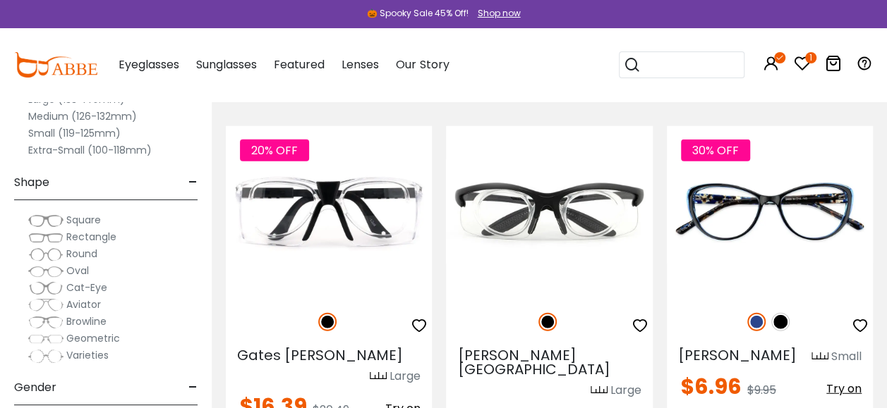
scroll to position [1528, 0]
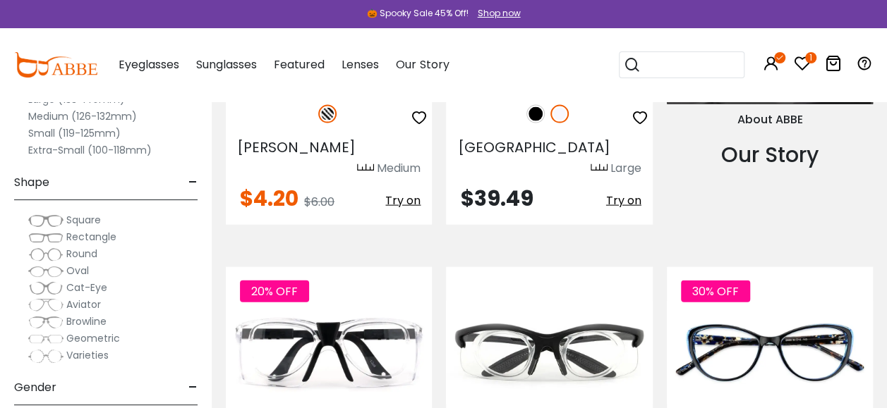
click at [72, 114] on label "Medium (126-132mm)" at bounding box center [82, 116] width 109 height 17
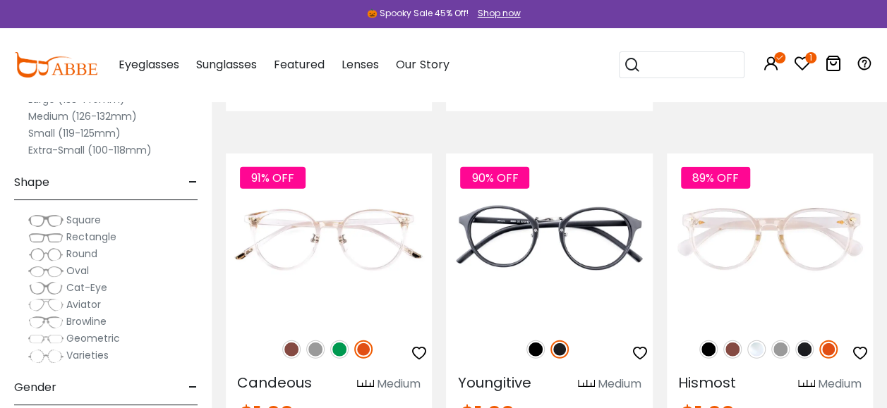
scroll to position [1645, 0]
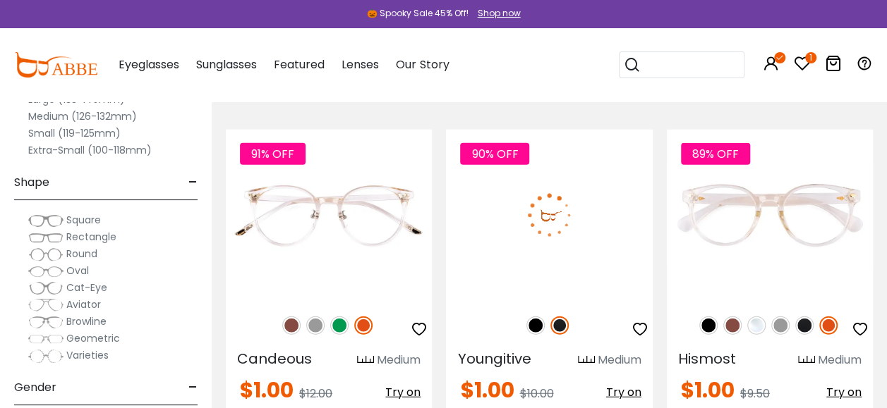
click at [535, 199] on img at bounding box center [549, 216] width 206 height 172
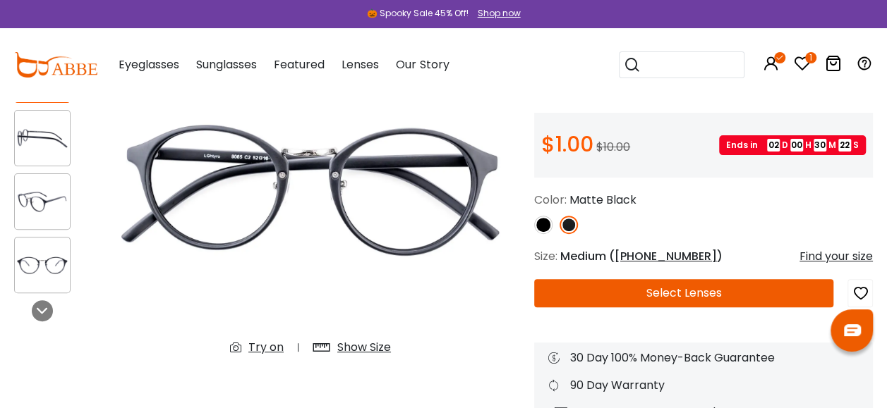
scroll to position [141, 0]
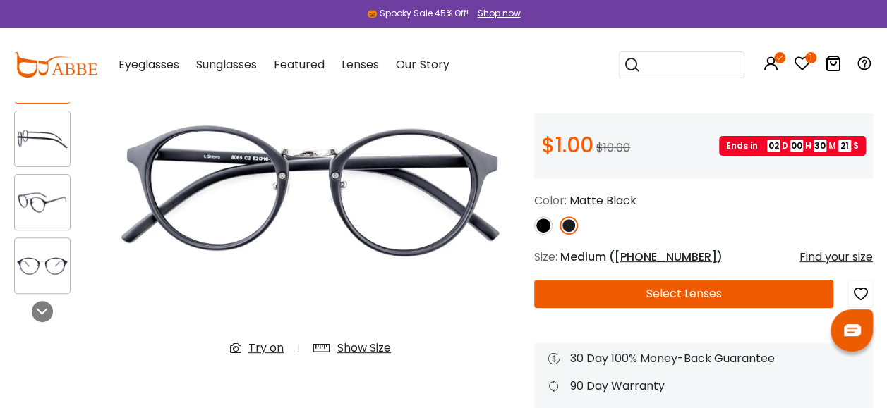
click at [350, 351] on div "Show Size" at bounding box center [364, 348] width 54 height 17
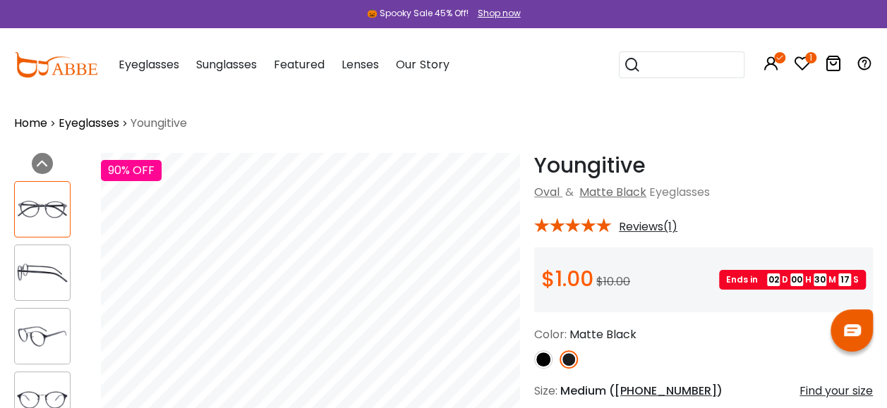
scroll to position [0, 0]
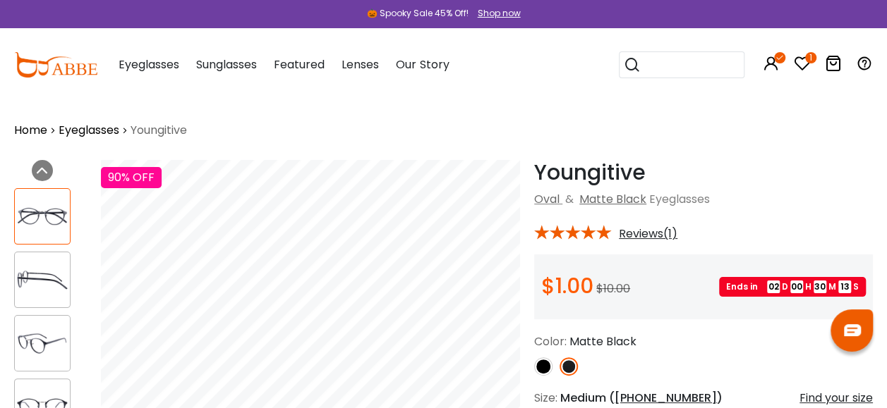
click at [637, 238] on span "Reviews(1)" at bounding box center [648, 234] width 59 height 13
click at [651, 234] on span "Reviews(1)" at bounding box center [648, 234] width 59 height 13
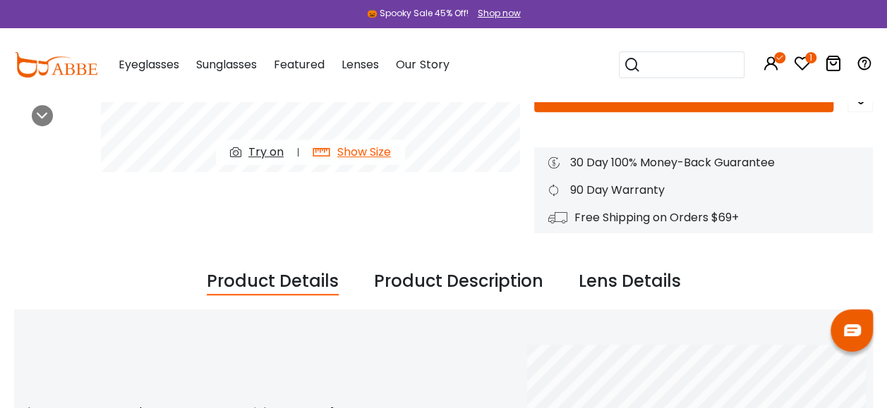
scroll to position [212, 0]
